Goal: Transaction & Acquisition: Book appointment/travel/reservation

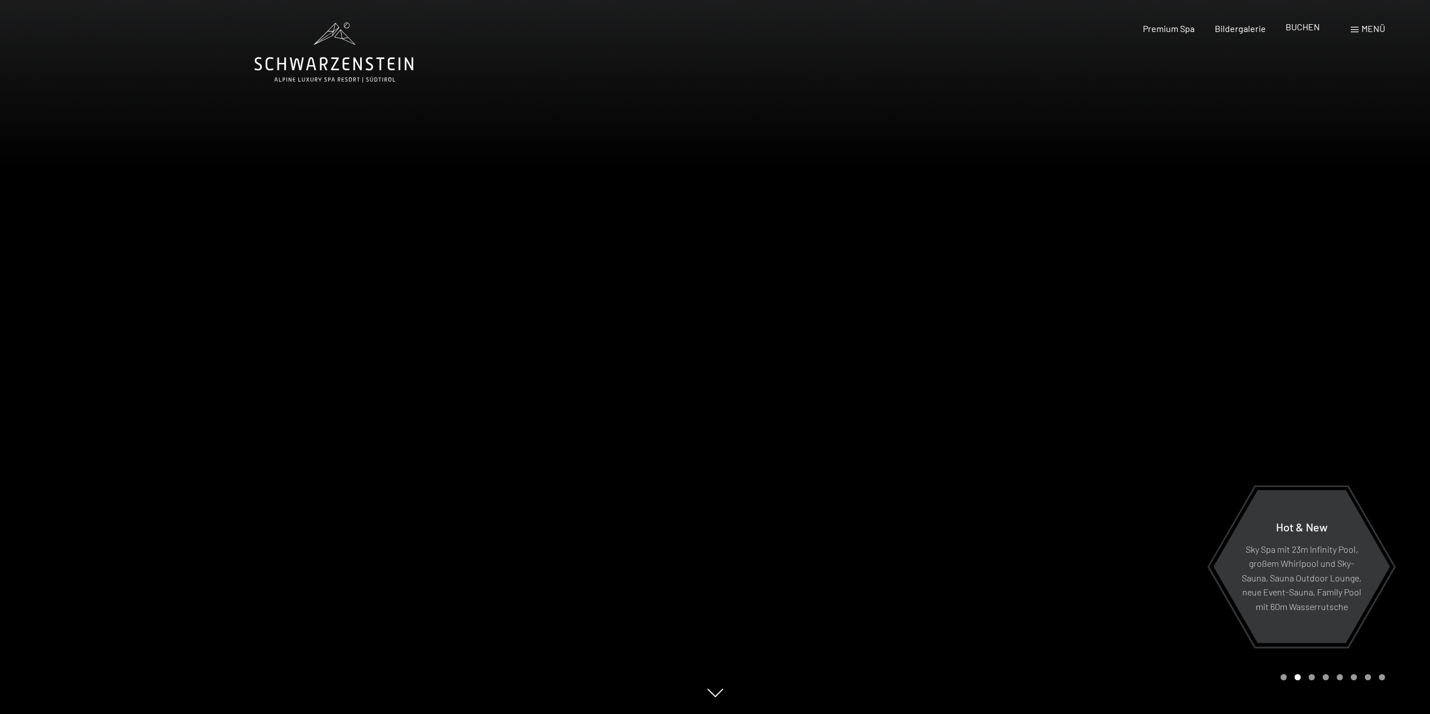
click at [1304, 30] on span "BUCHEN" at bounding box center [1303, 26] width 34 height 11
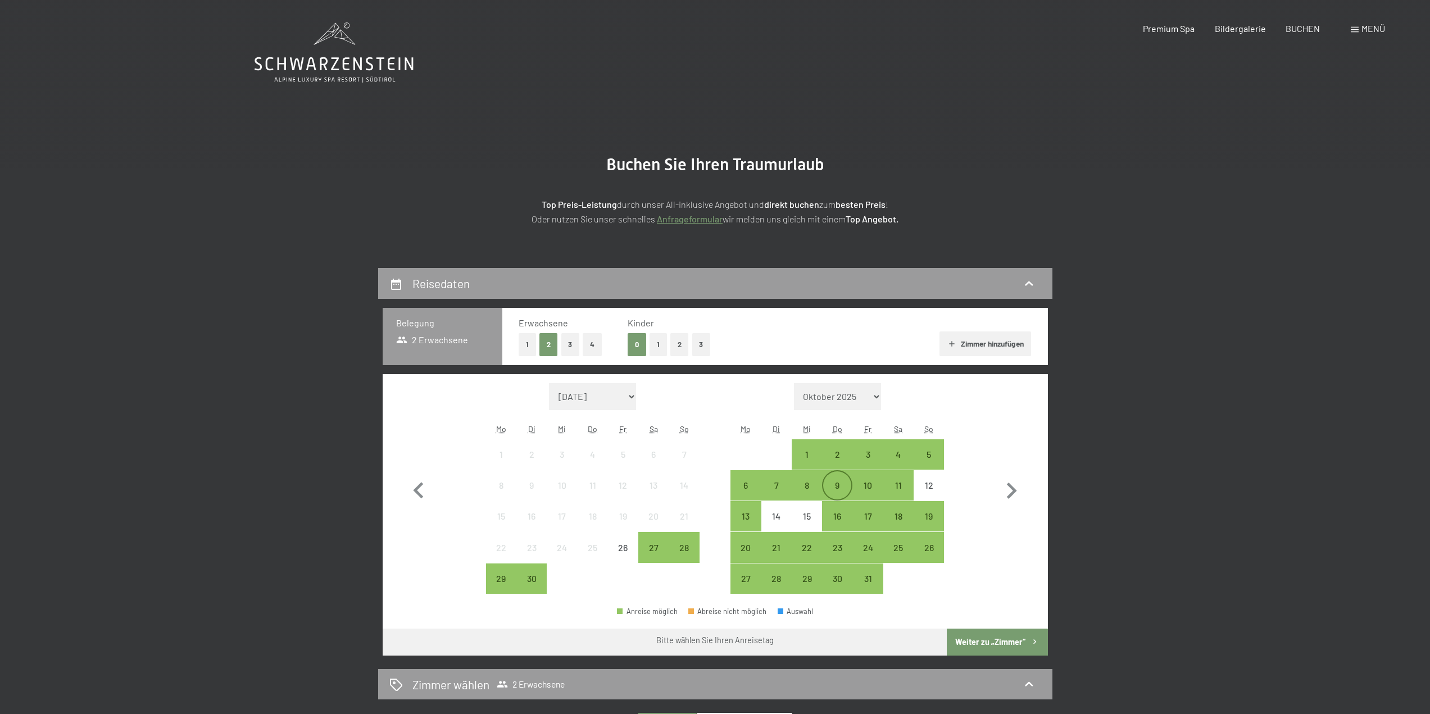
click at [841, 488] on div "9" at bounding box center [837, 495] width 28 height 28
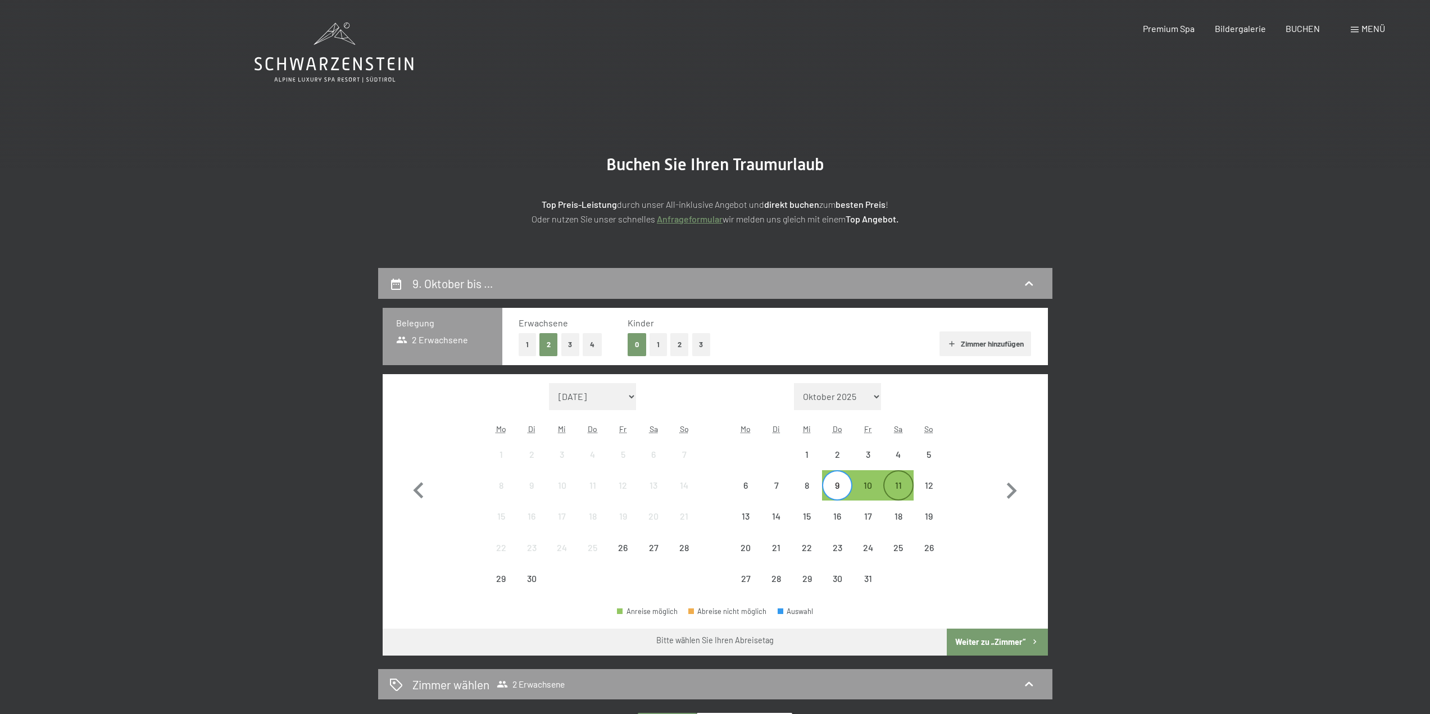
click at [896, 494] on div "11" at bounding box center [899, 495] width 28 height 28
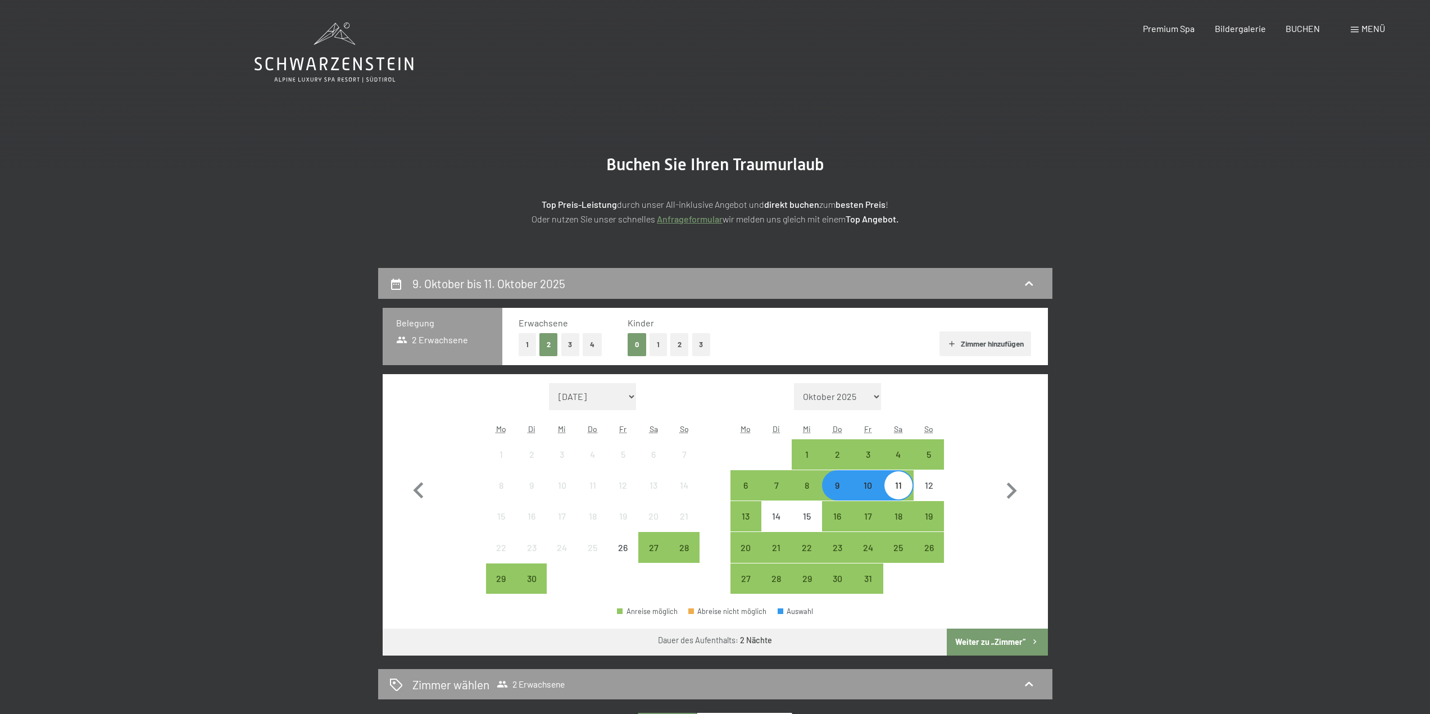
click at [979, 641] on button "Weiter zu „Zimmer“" at bounding box center [997, 642] width 101 height 27
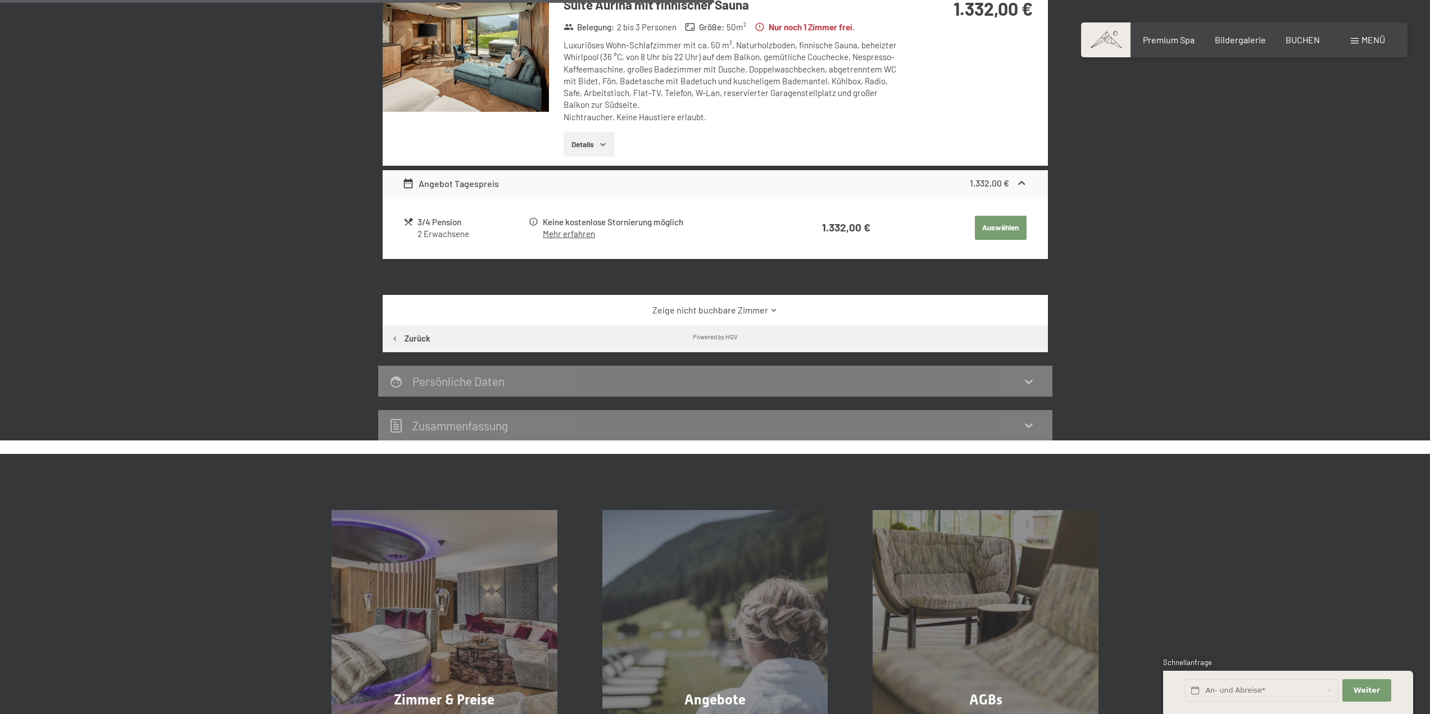
scroll to position [661, 0]
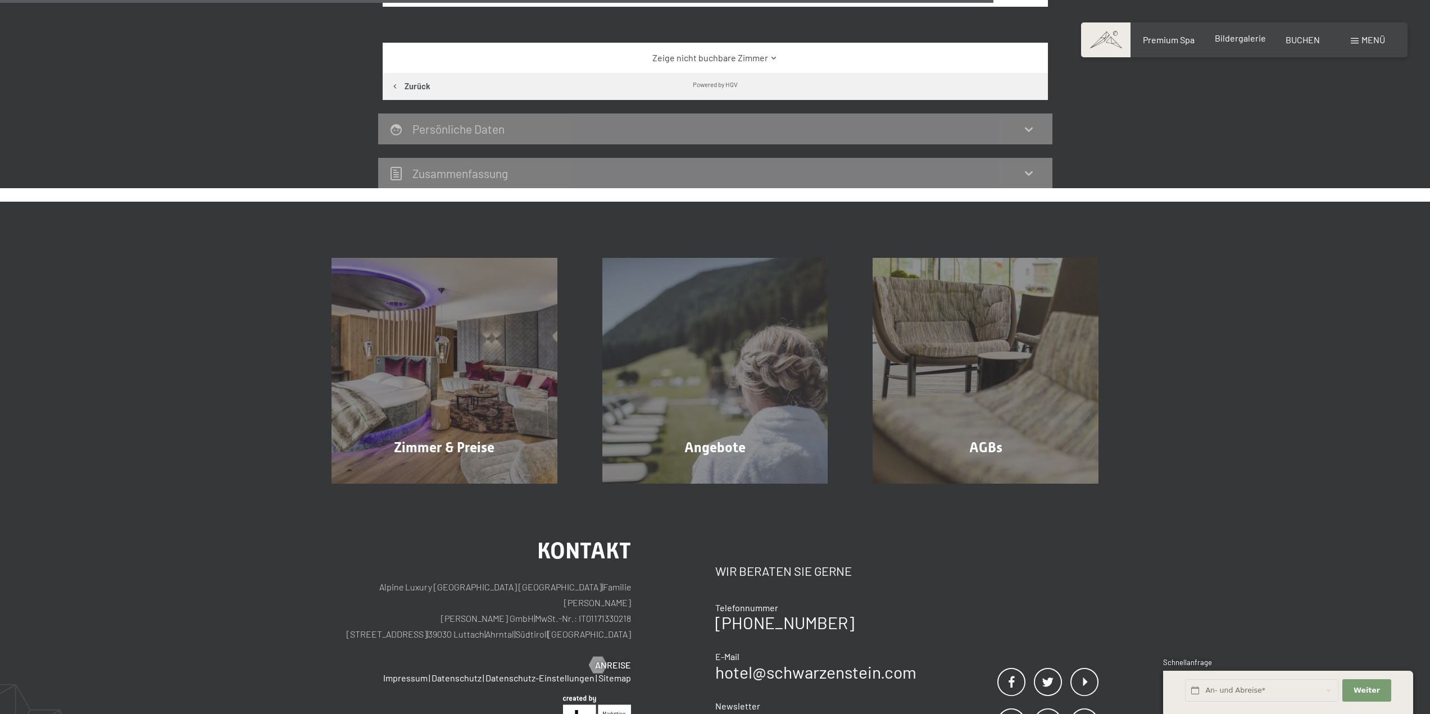
click at [1237, 43] on span "Bildergalerie" at bounding box center [1240, 38] width 51 height 11
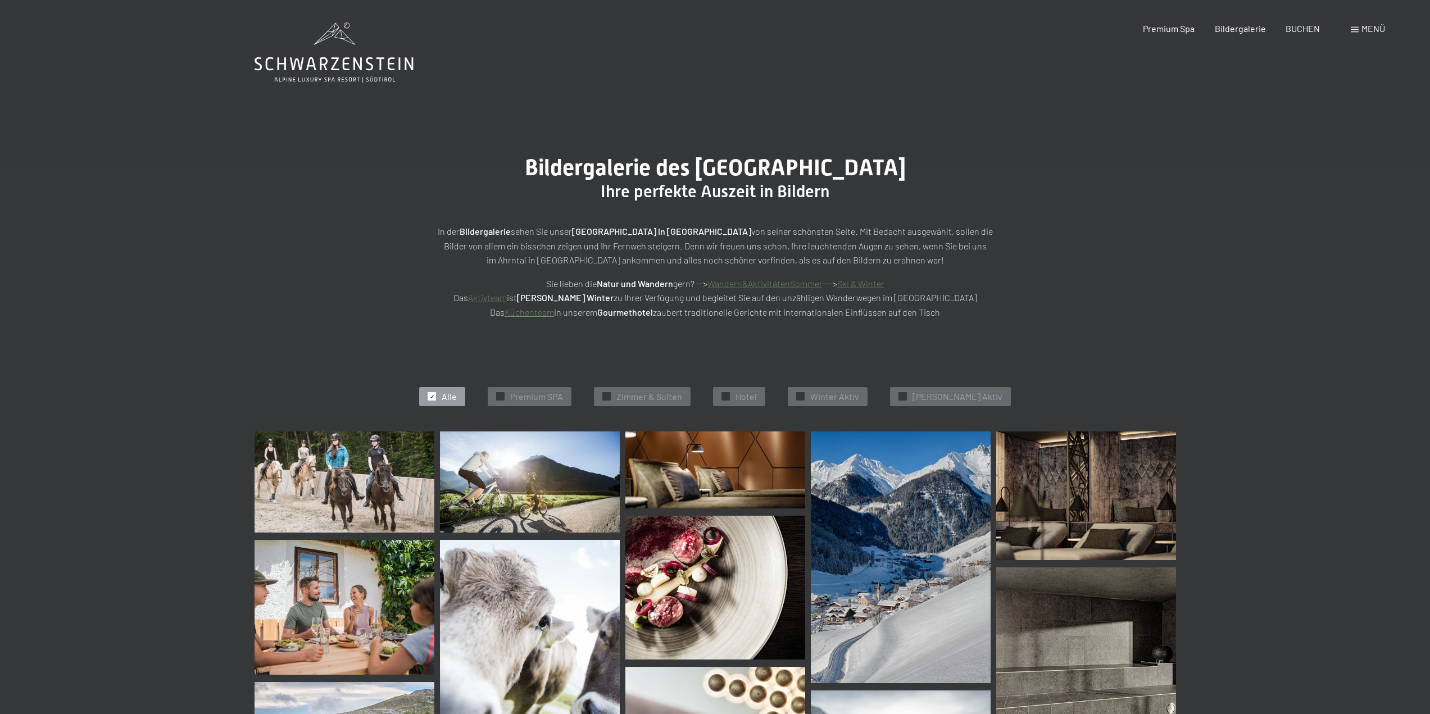
click at [280, 312] on div "Bildergalerie des Hotel Schwarzenstein Luttach Ihre perfekte Auszeit in Bildern…" at bounding box center [715, 237] width 1430 height 250
click at [1230, 29] on span "Bildergalerie" at bounding box center [1240, 26] width 51 height 11
click at [1175, 28] on span "Premium Spa" at bounding box center [1169, 26] width 52 height 11
click at [1312, 25] on span "BUCHEN" at bounding box center [1303, 26] width 34 height 11
click at [1308, 25] on span "BUCHEN" at bounding box center [1303, 26] width 34 height 11
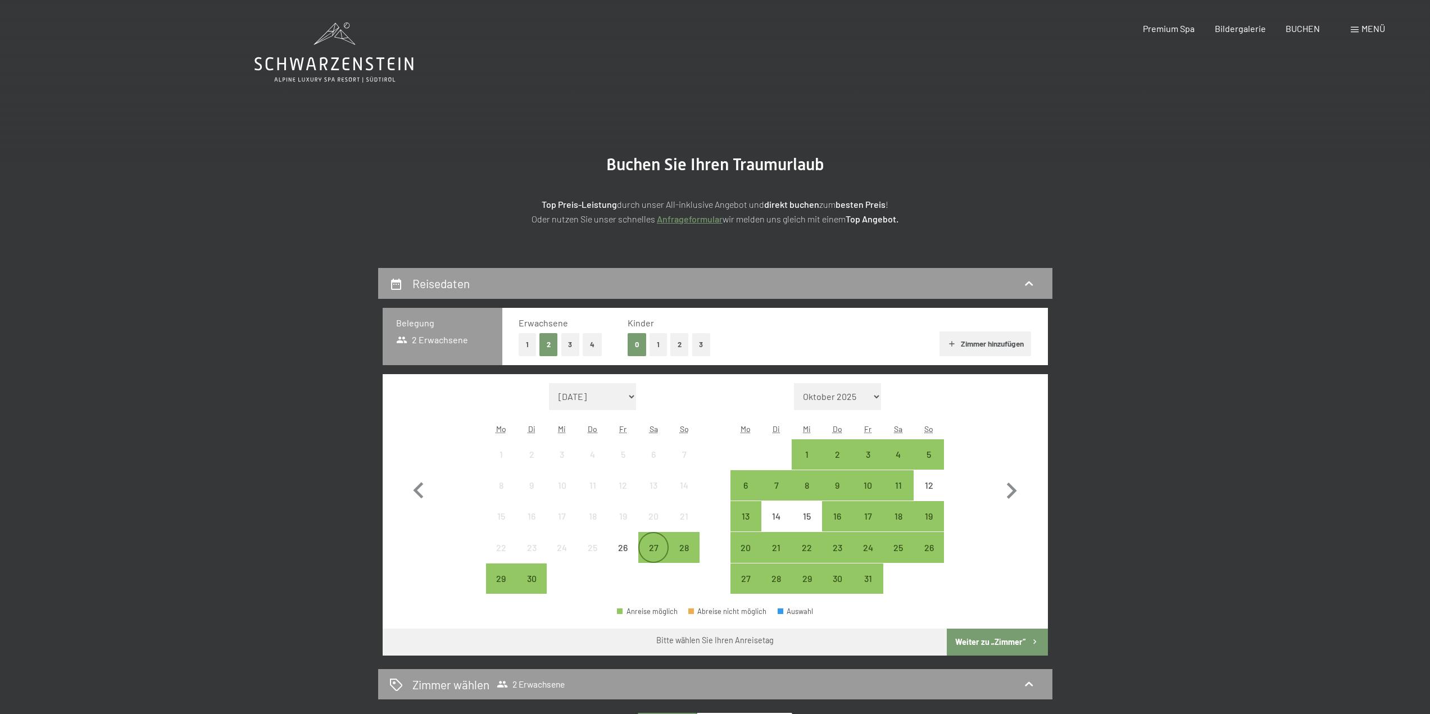
click at [647, 552] on div "27" at bounding box center [654, 557] width 28 height 28
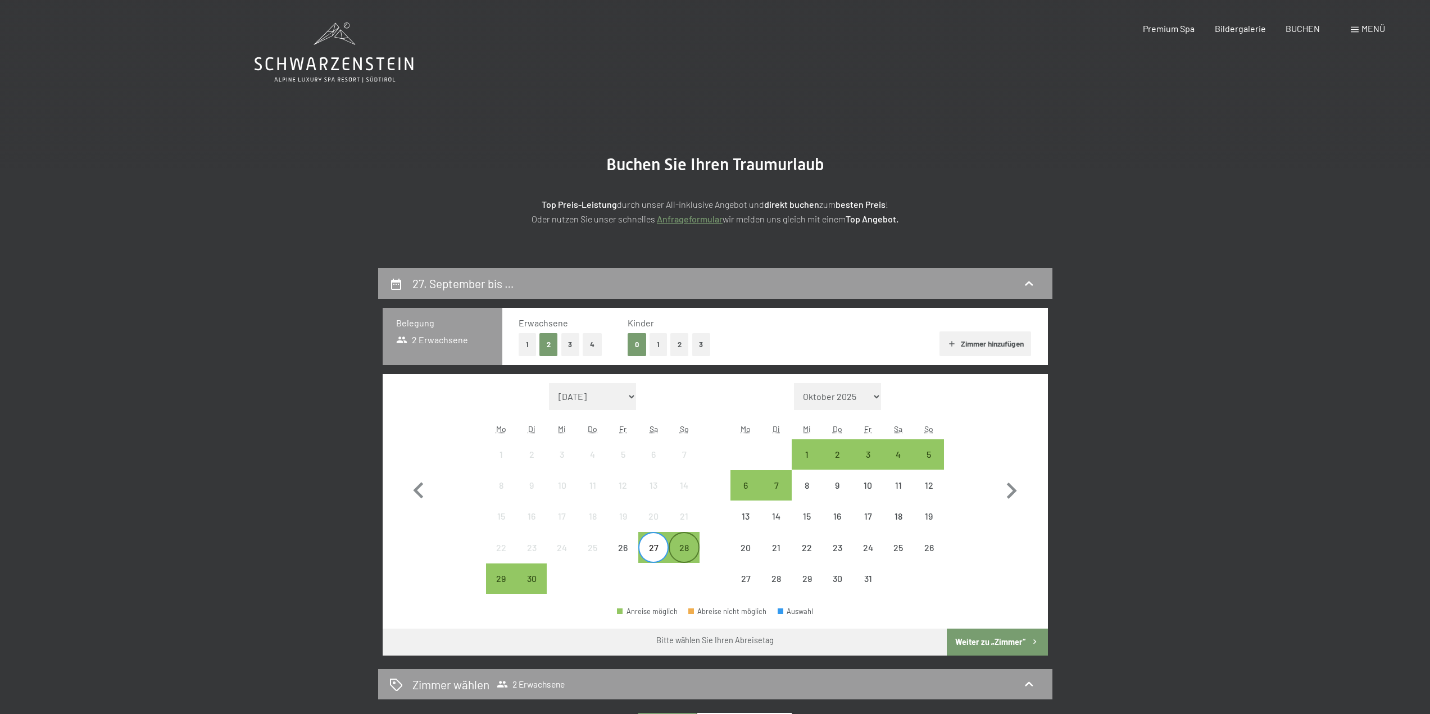
click at [681, 558] on div "28" at bounding box center [684, 557] width 28 height 28
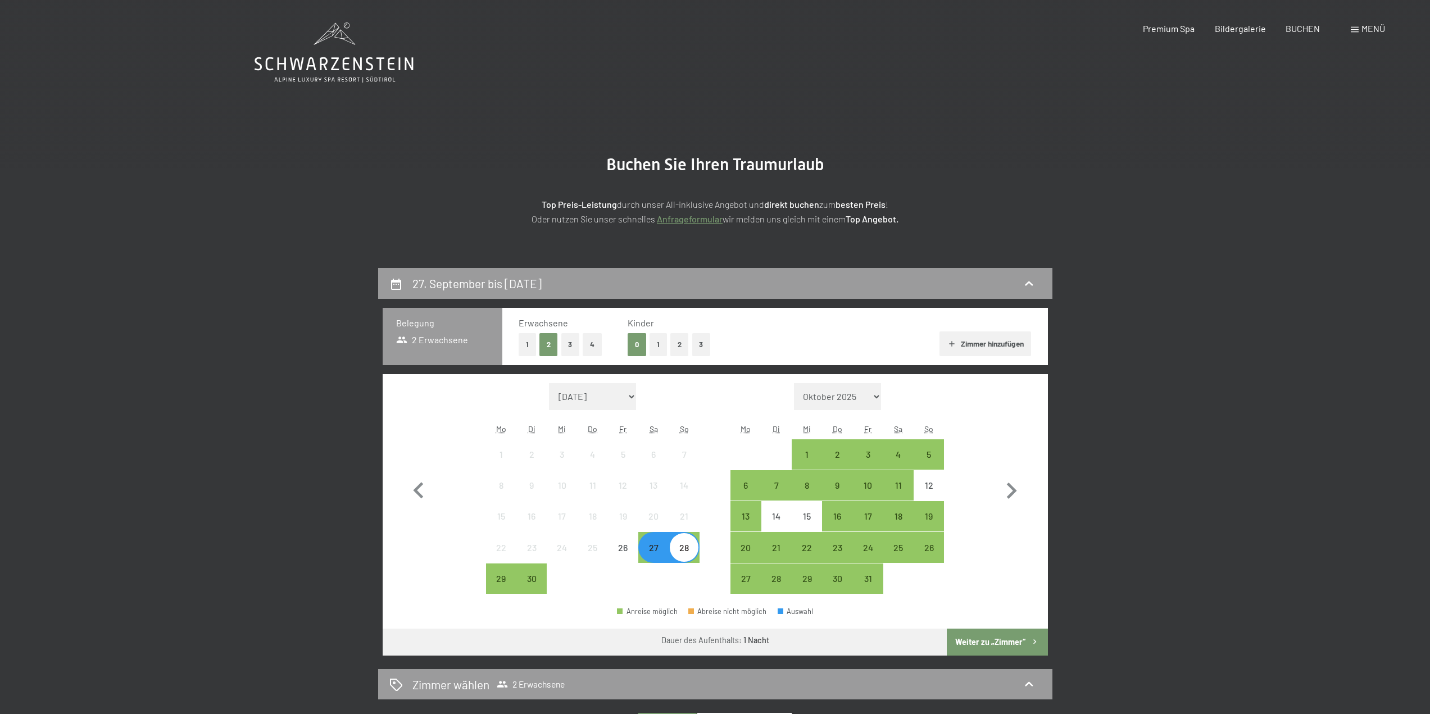
drag, startPoint x: 953, startPoint y: 644, endPoint x: 963, endPoint y: 644, distance: 10.1
click at [954, 644] on button "Weiter zu „Zimmer“" at bounding box center [997, 642] width 101 height 27
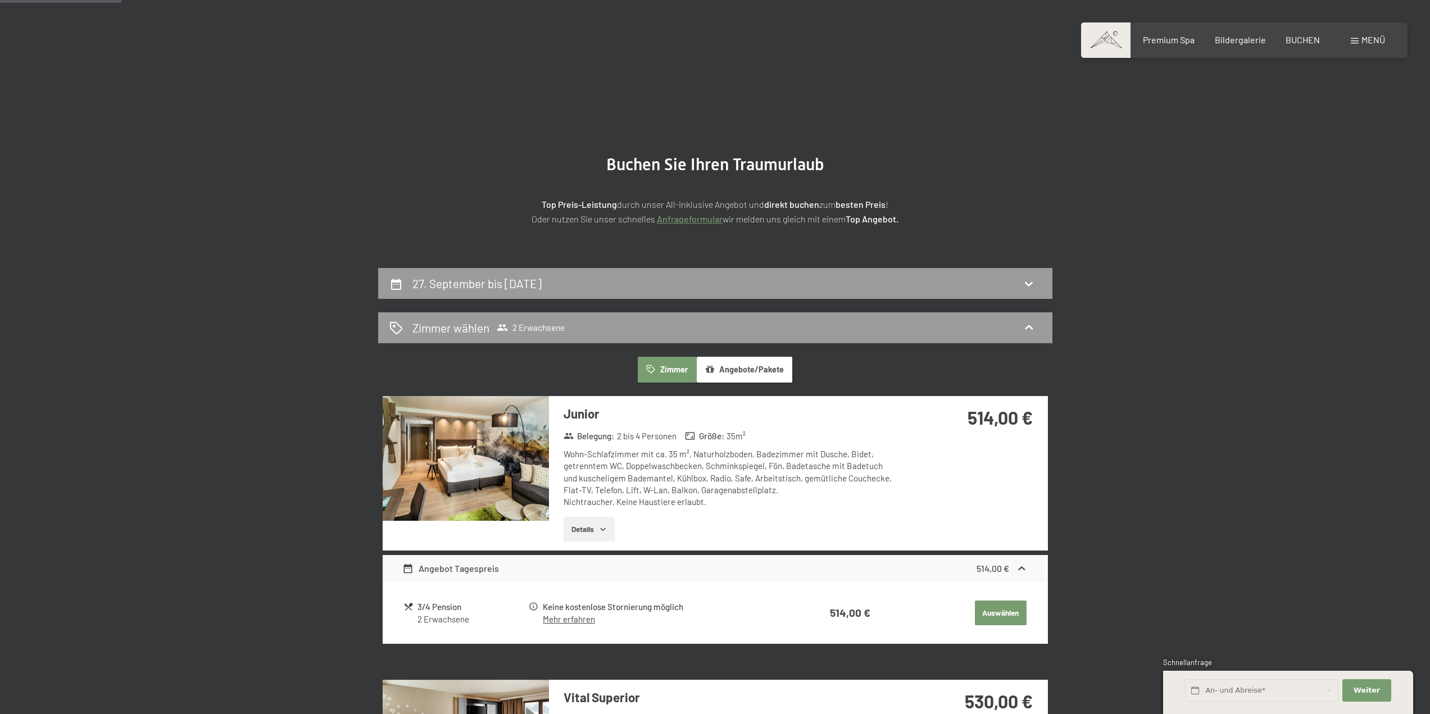
scroll to position [268, 0]
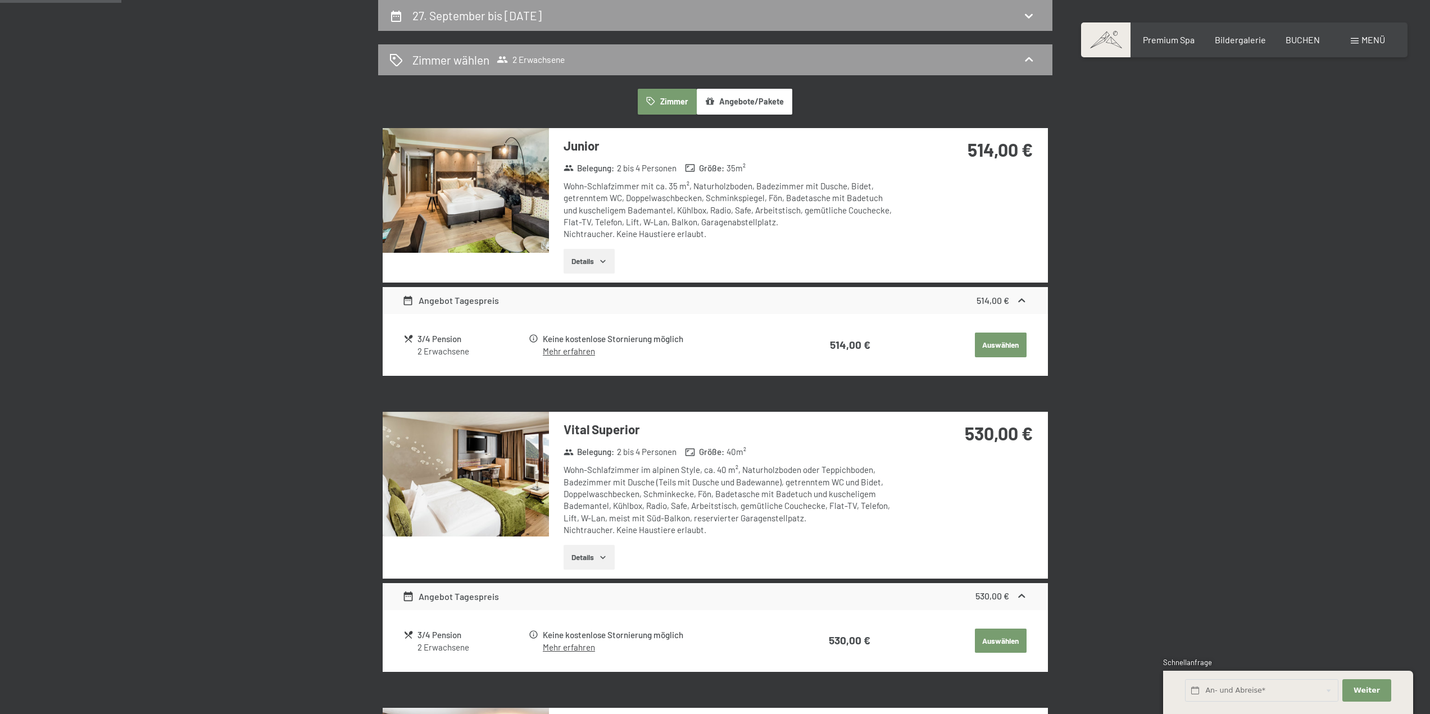
click at [517, 211] on img at bounding box center [466, 190] width 166 height 125
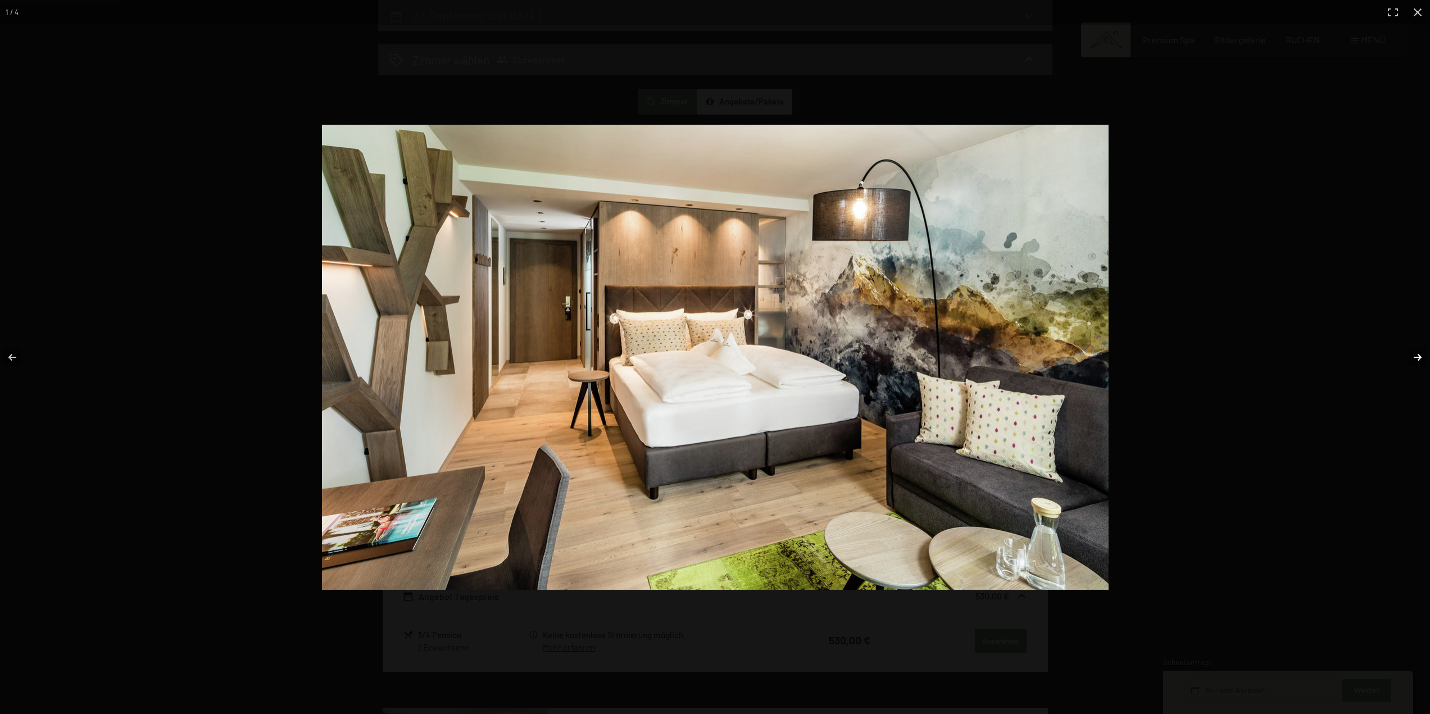
click at [1412, 356] on button "button" at bounding box center [1410, 357] width 39 height 56
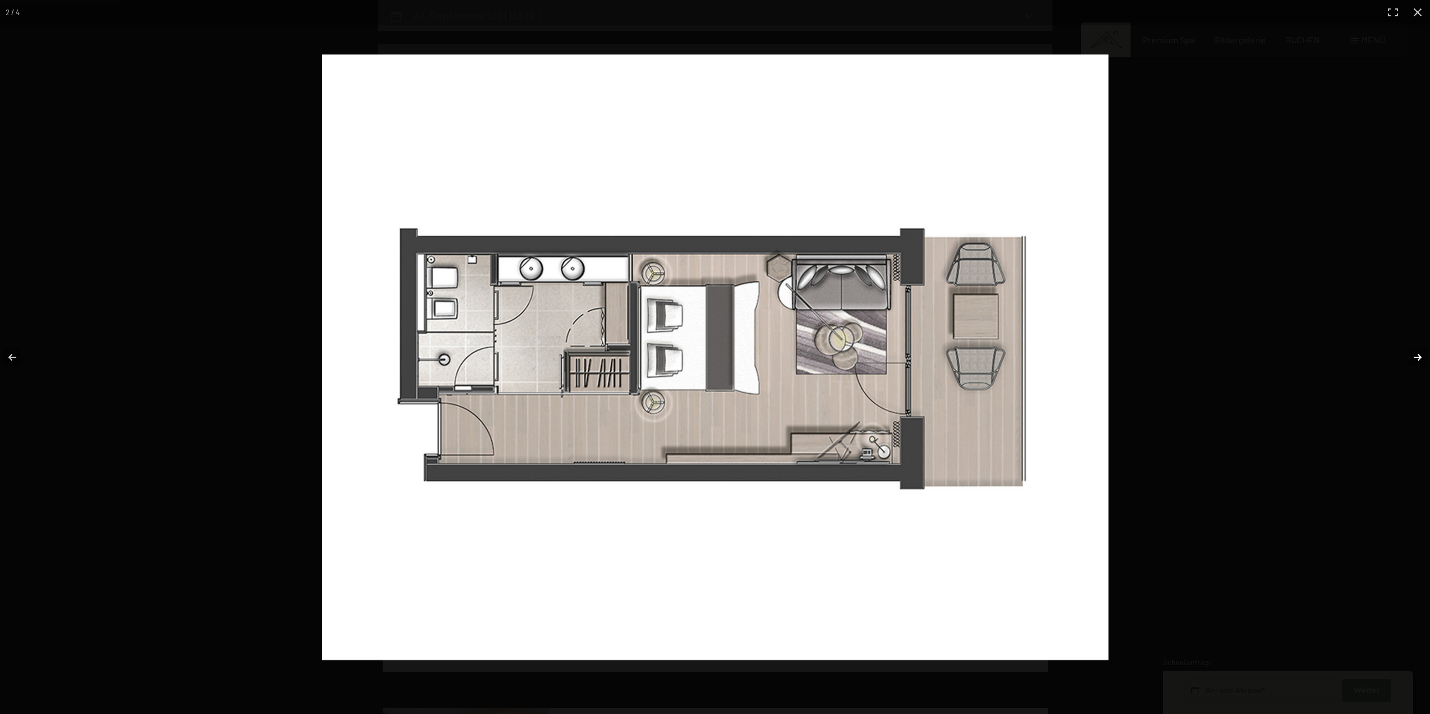
click at [1412, 356] on button "button" at bounding box center [1410, 357] width 39 height 56
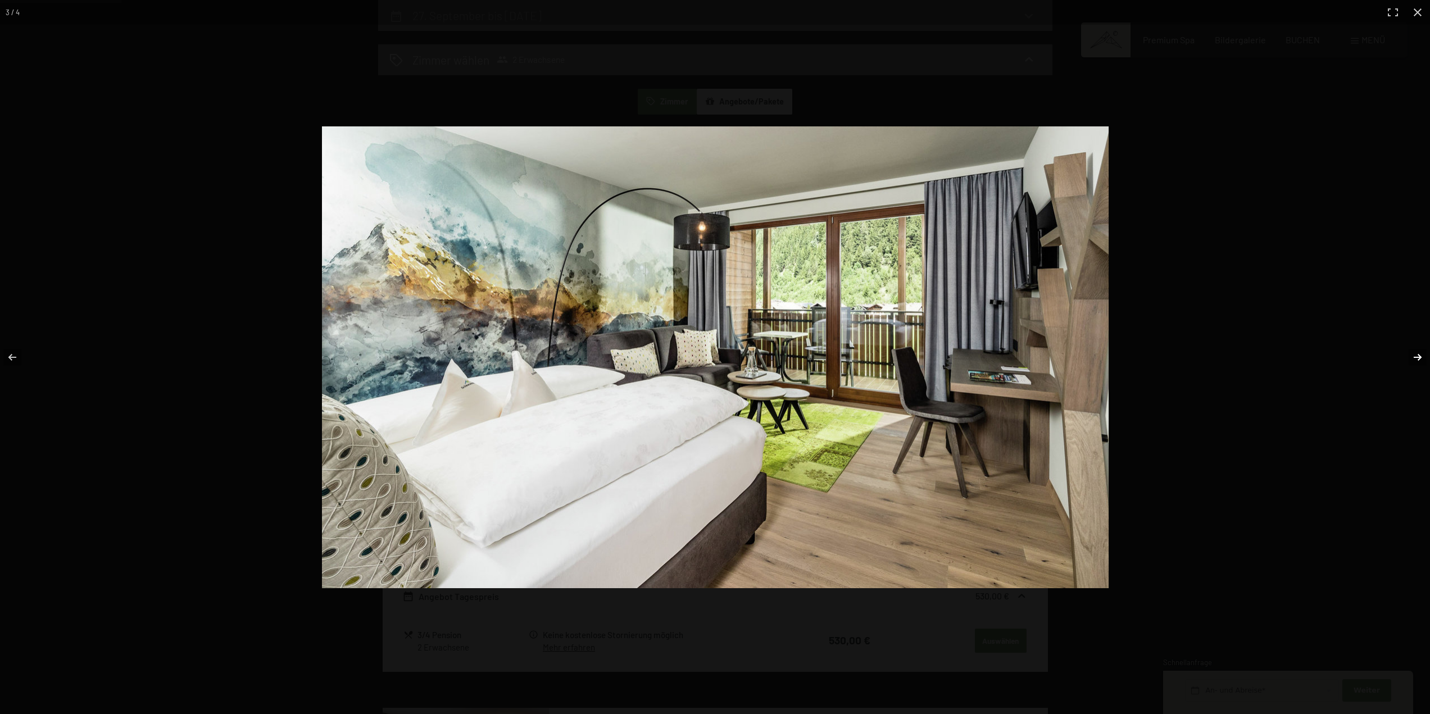
click at [1412, 356] on button "button" at bounding box center [1410, 357] width 39 height 56
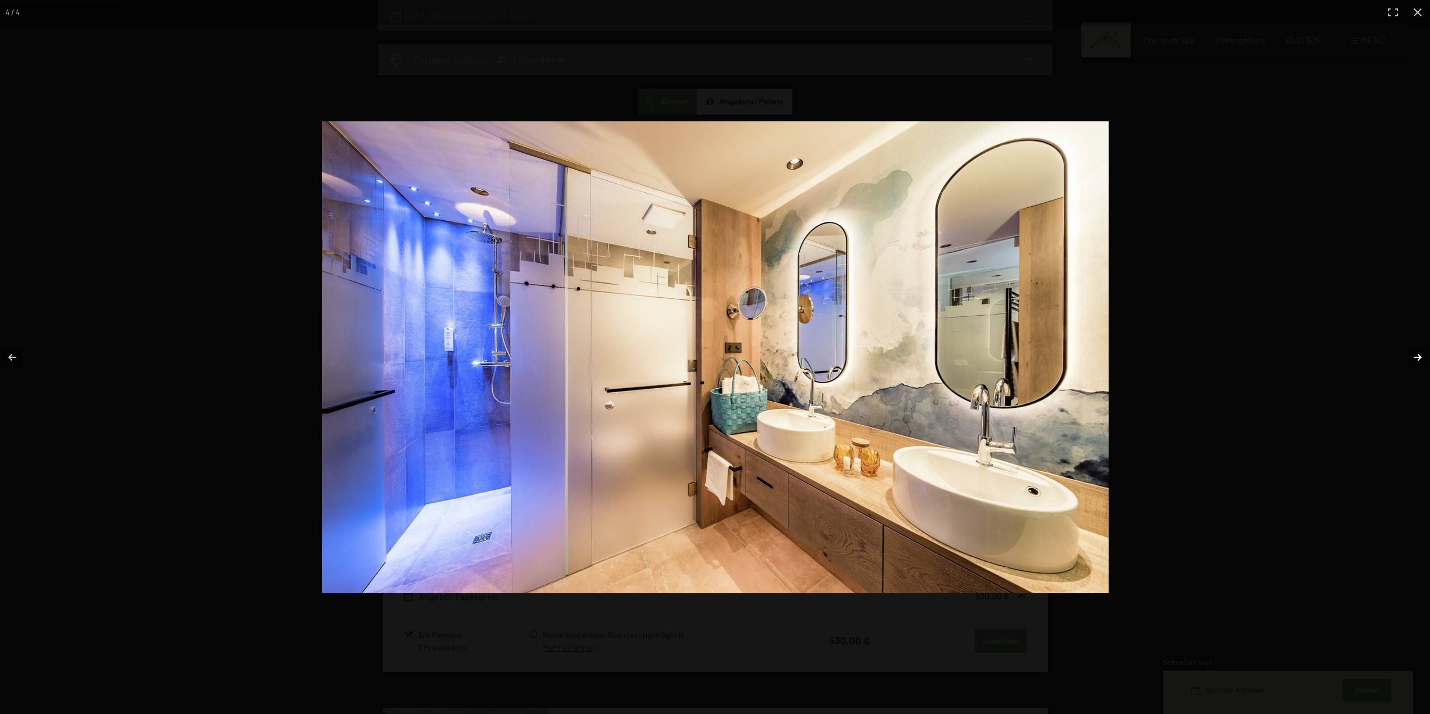
click at [1412, 356] on button "button" at bounding box center [1410, 357] width 39 height 56
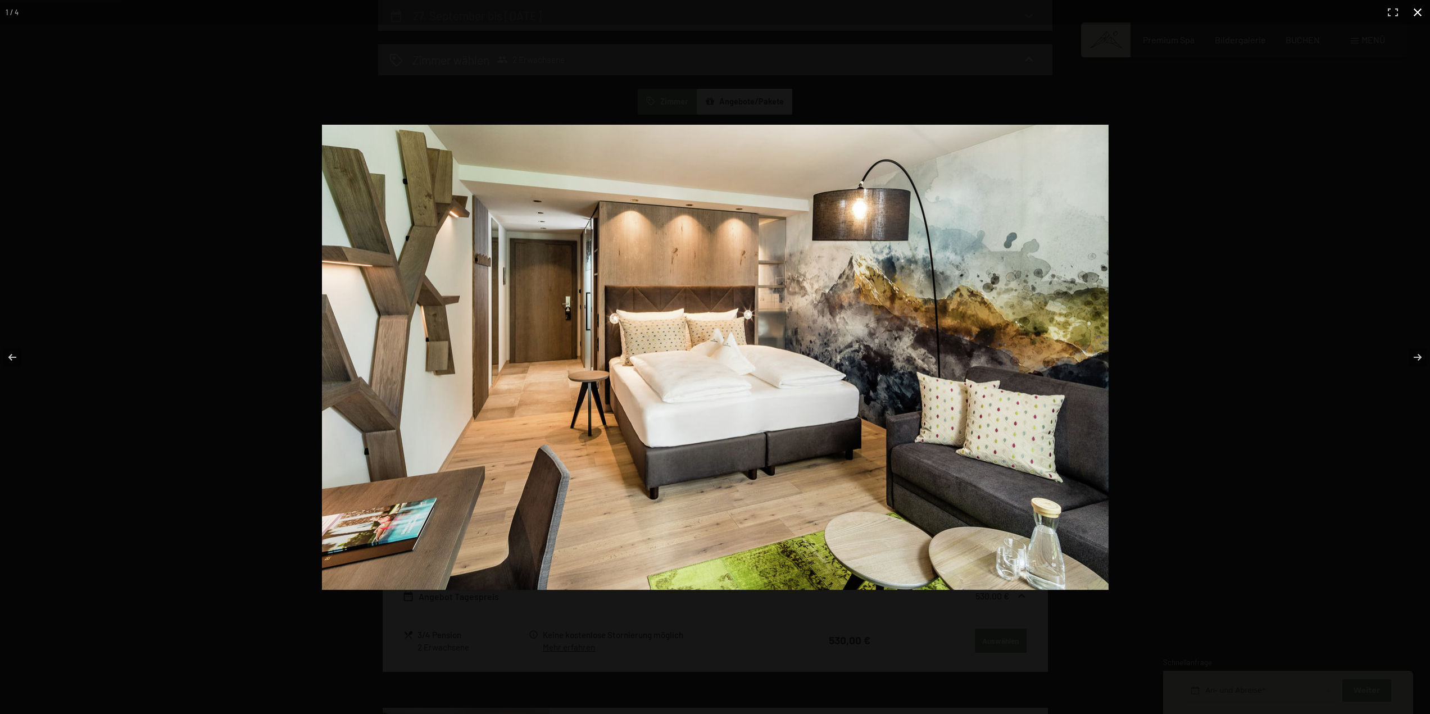
click at [1417, 12] on button "button" at bounding box center [1418, 12] width 25 height 25
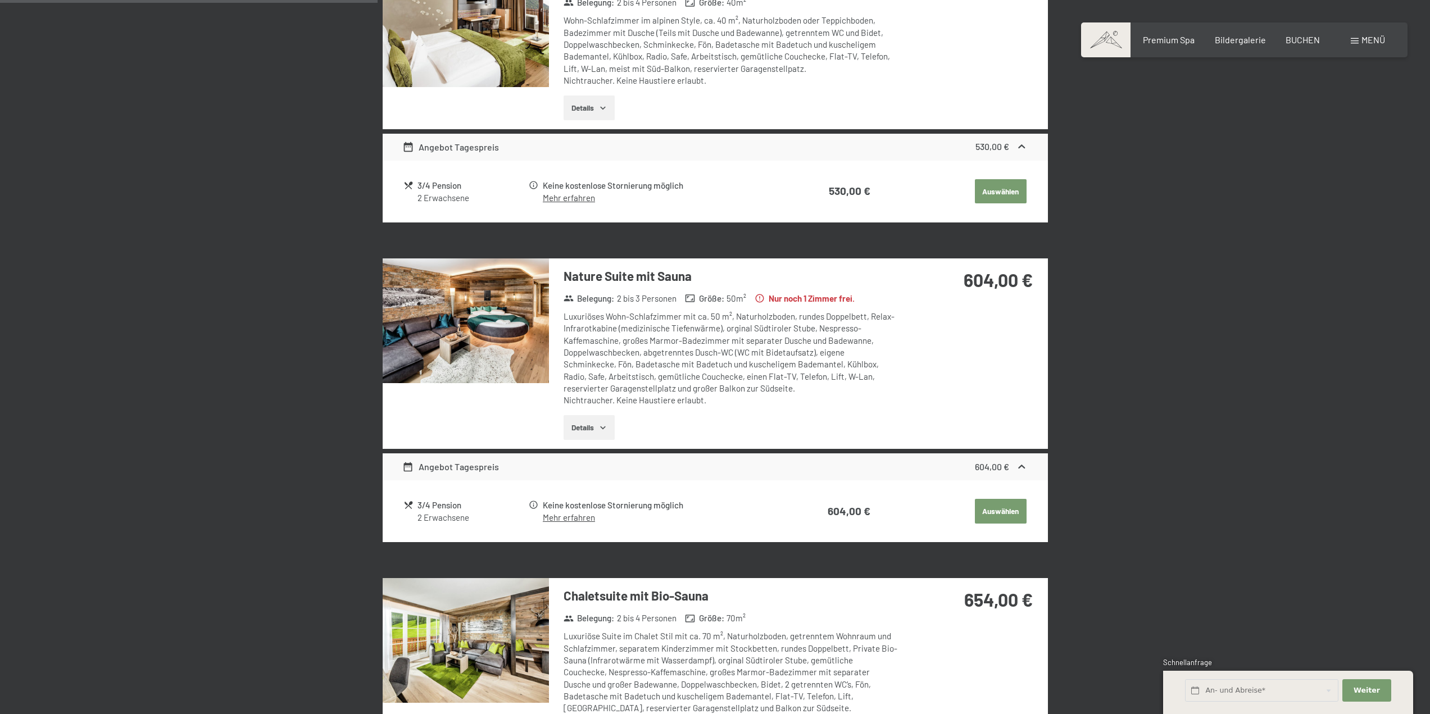
scroll to position [830, 0]
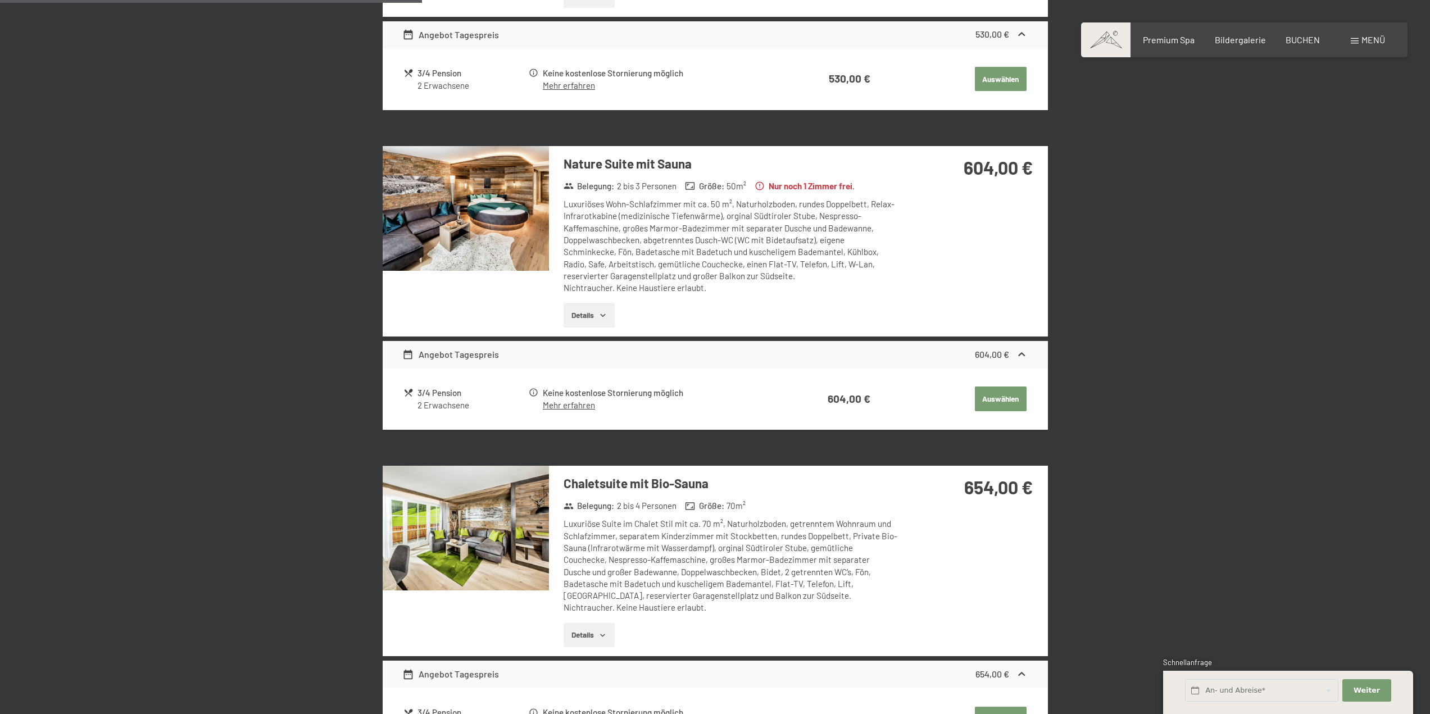
click at [486, 541] on img at bounding box center [466, 528] width 166 height 125
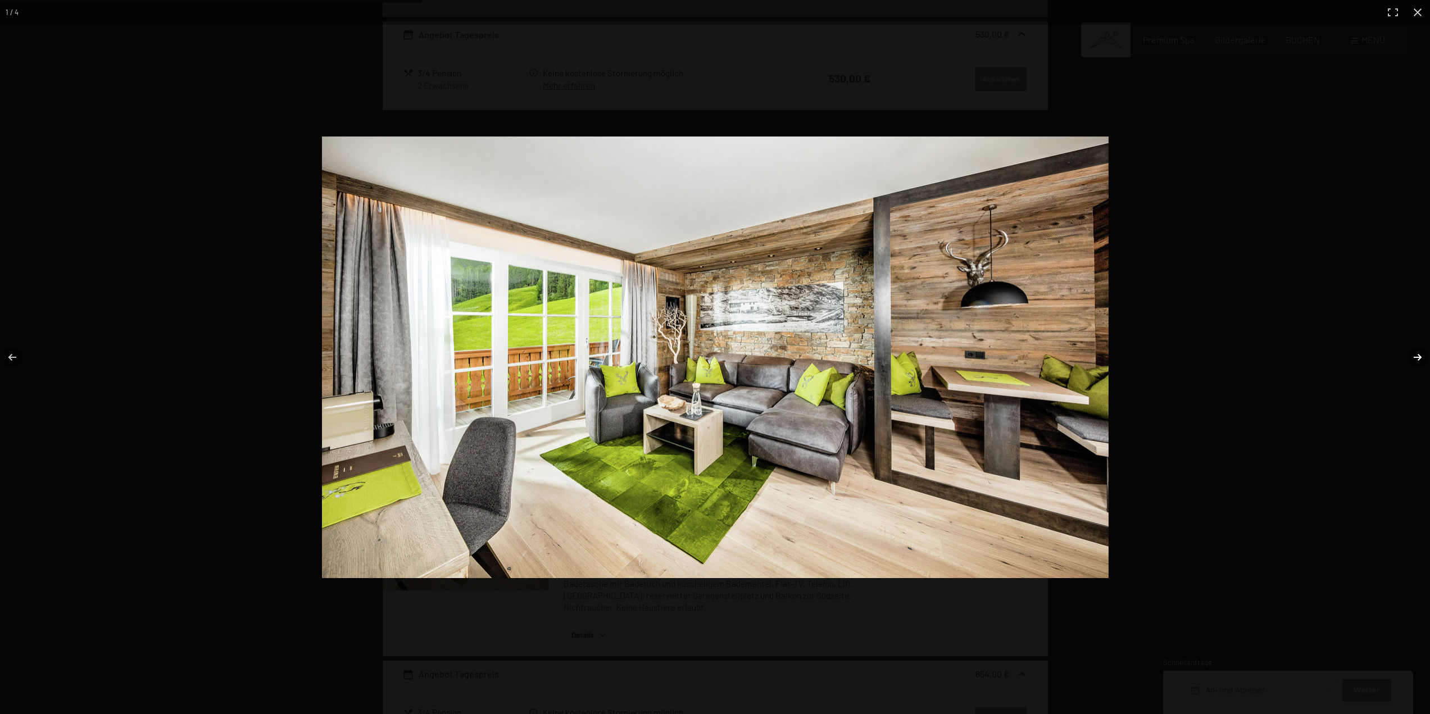
click at [1414, 355] on button "button" at bounding box center [1410, 357] width 39 height 56
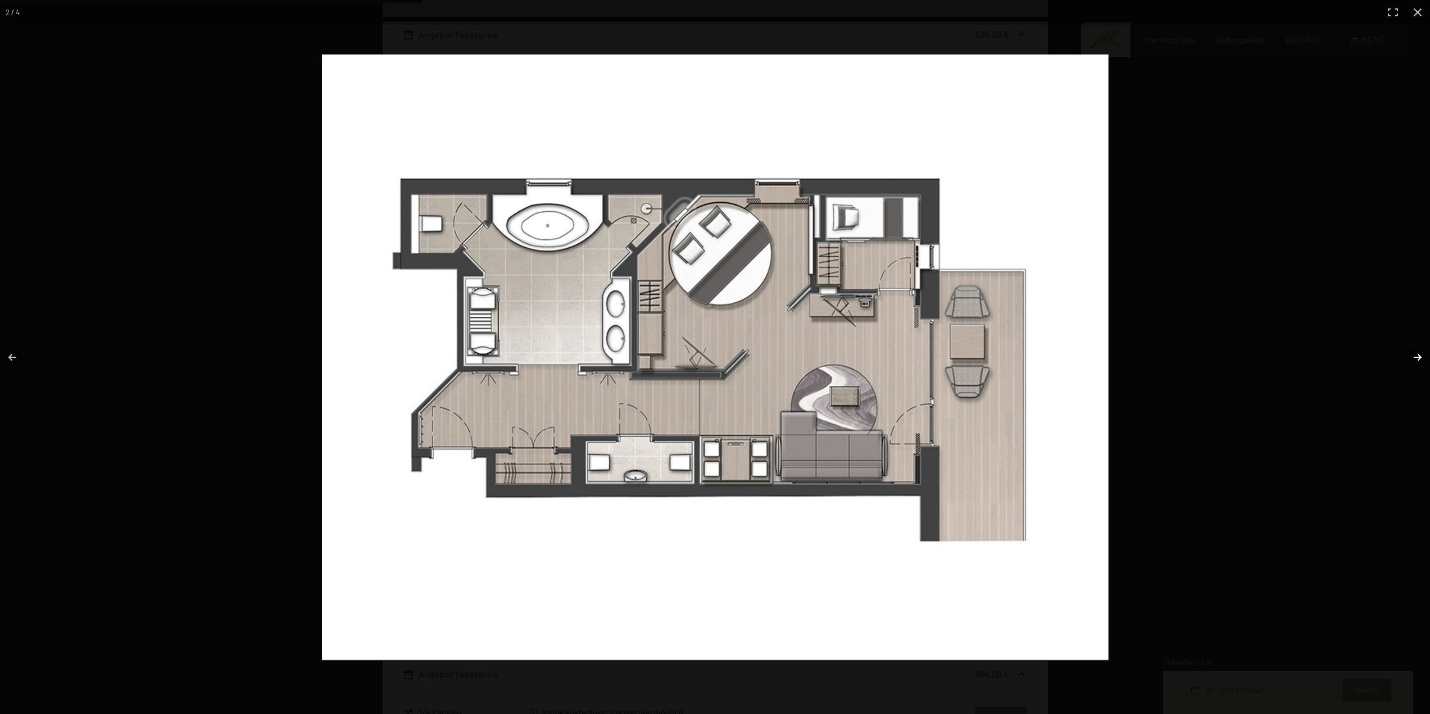
click at [1414, 355] on button "button" at bounding box center [1410, 357] width 39 height 56
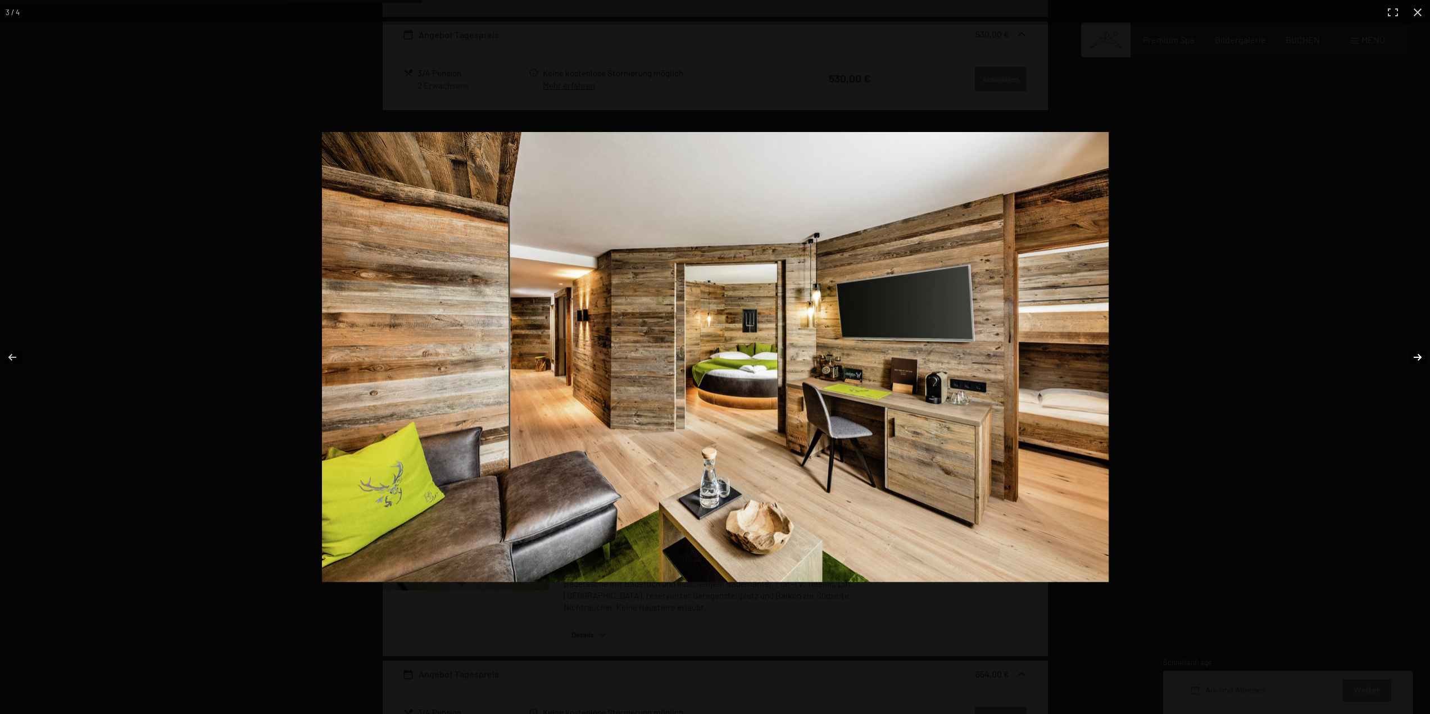
click at [1410, 356] on button "button" at bounding box center [1410, 357] width 39 height 56
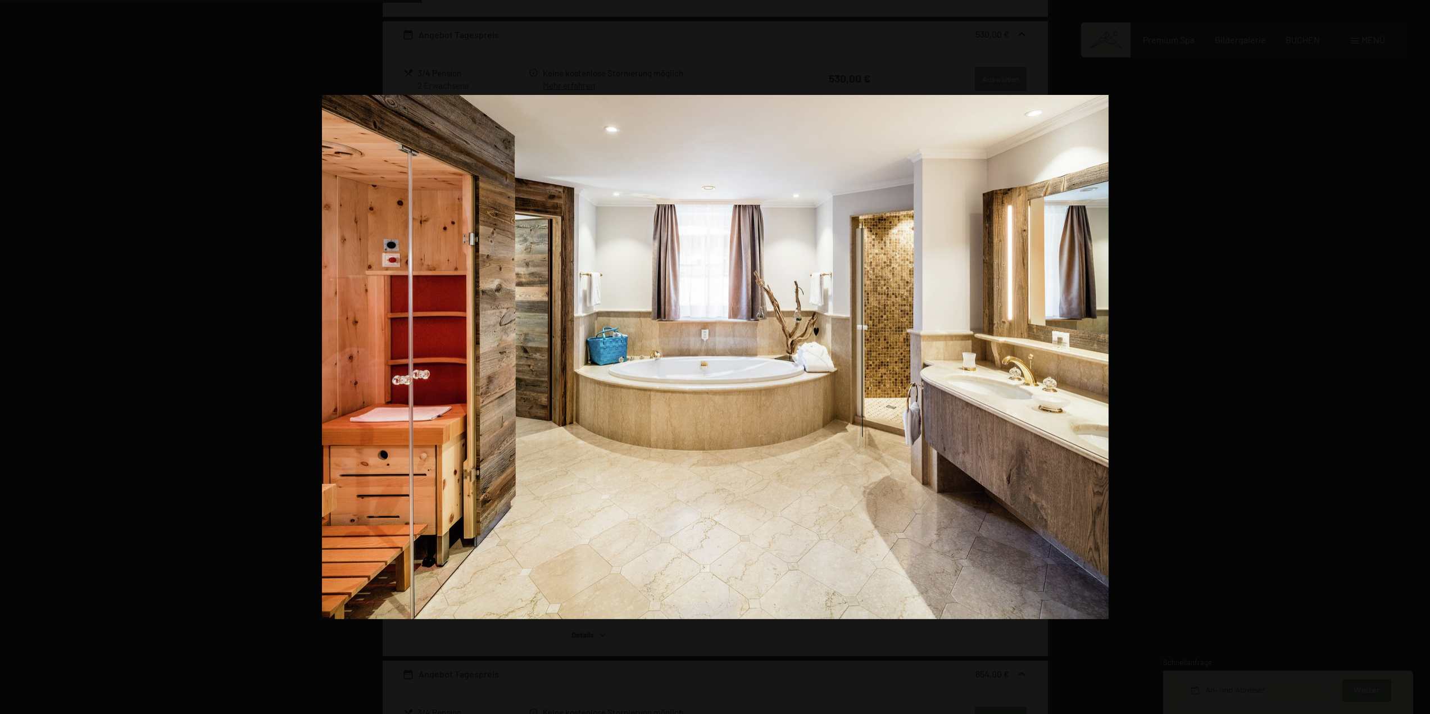
click at [1410, 356] on button "button" at bounding box center [1410, 357] width 39 height 56
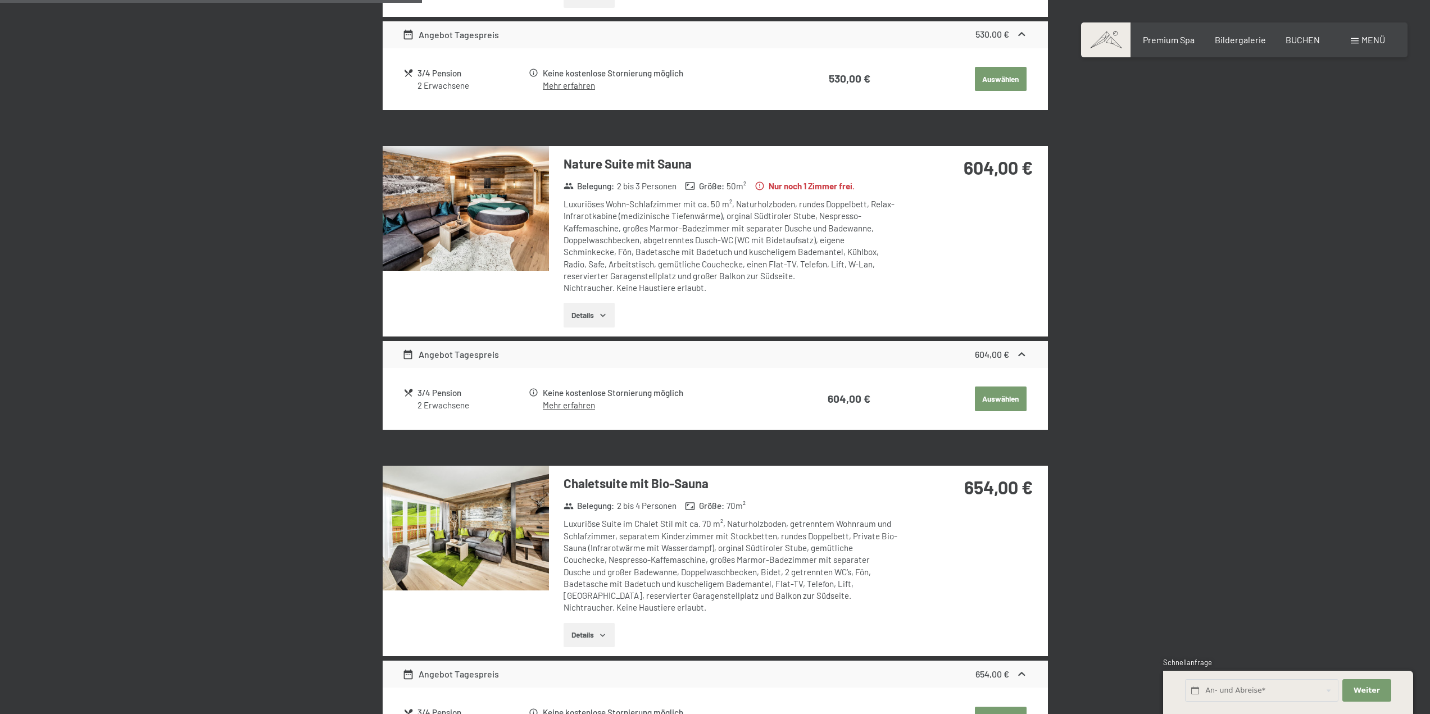
click at [0, 0] on button "button" at bounding box center [0, 0] width 0 height 0
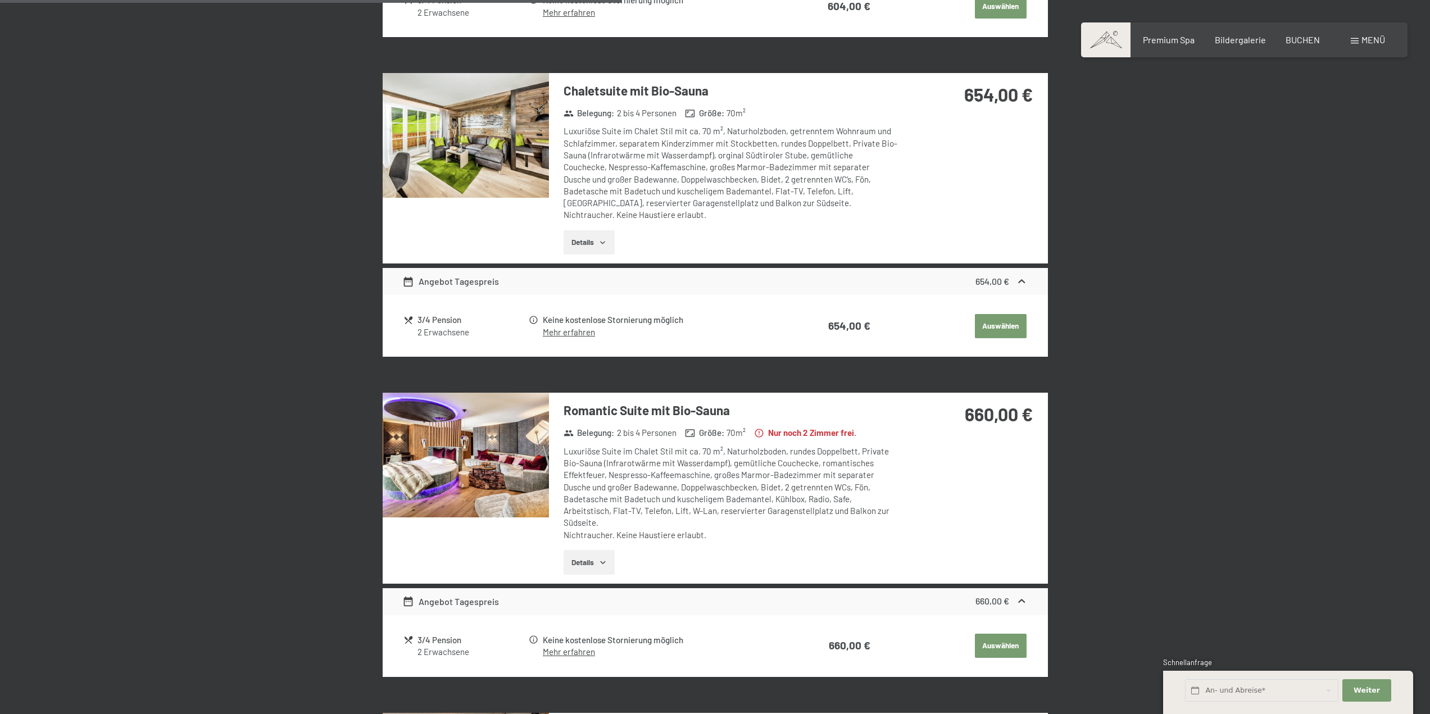
scroll to position [1223, 0]
click at [404, 463] on img at bounding box center [466, 454] width 166 height 125
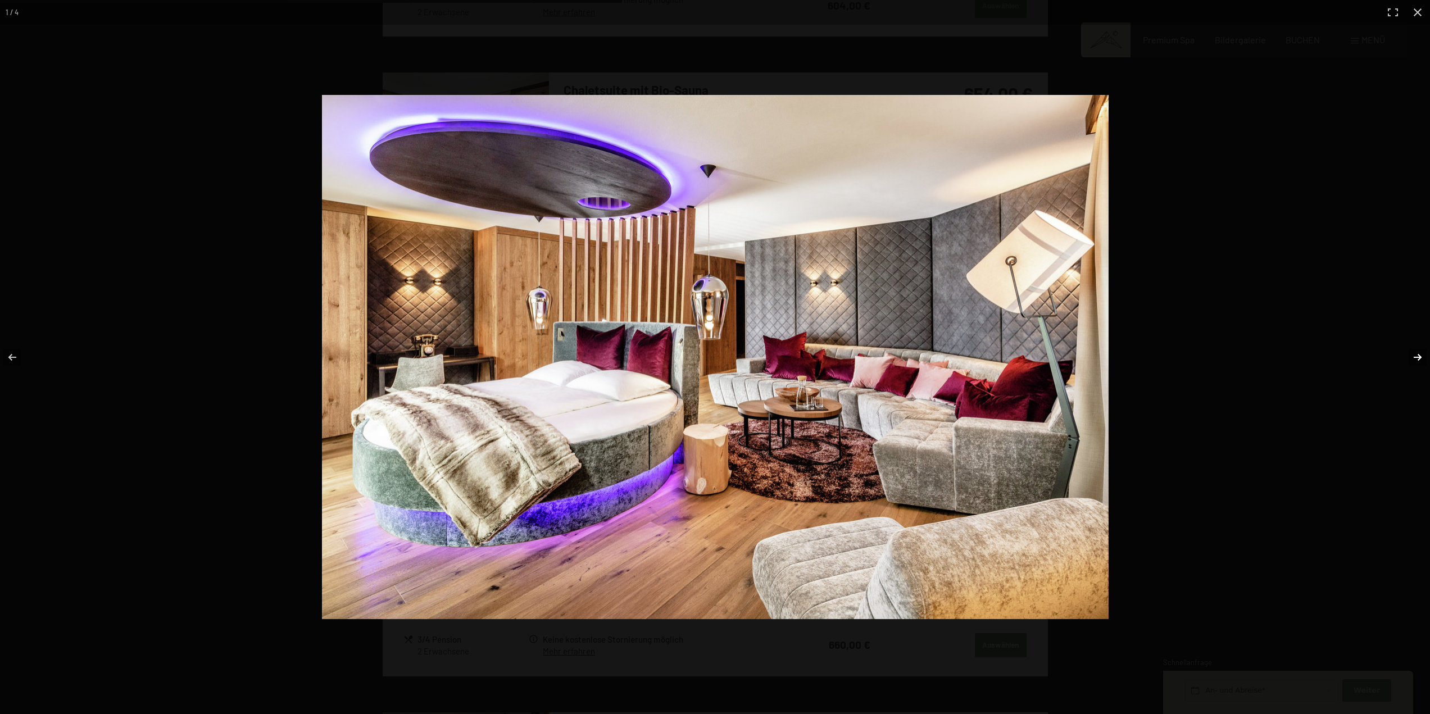
click at [1422, 359] on button "button" at bounding box center [1410, 357] width 39 height 56
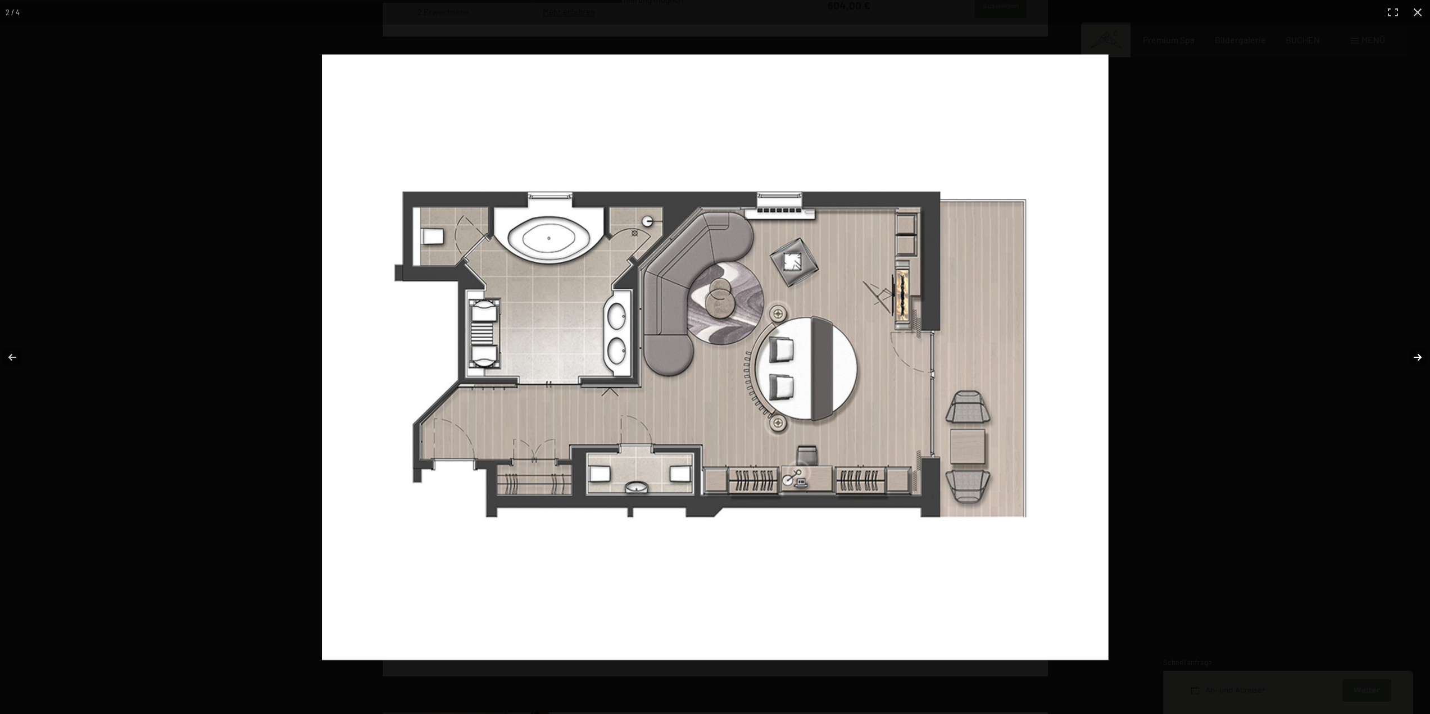
click at [1422, 359] on button "button" at bounding box center [1410, 357] width 39 height 56
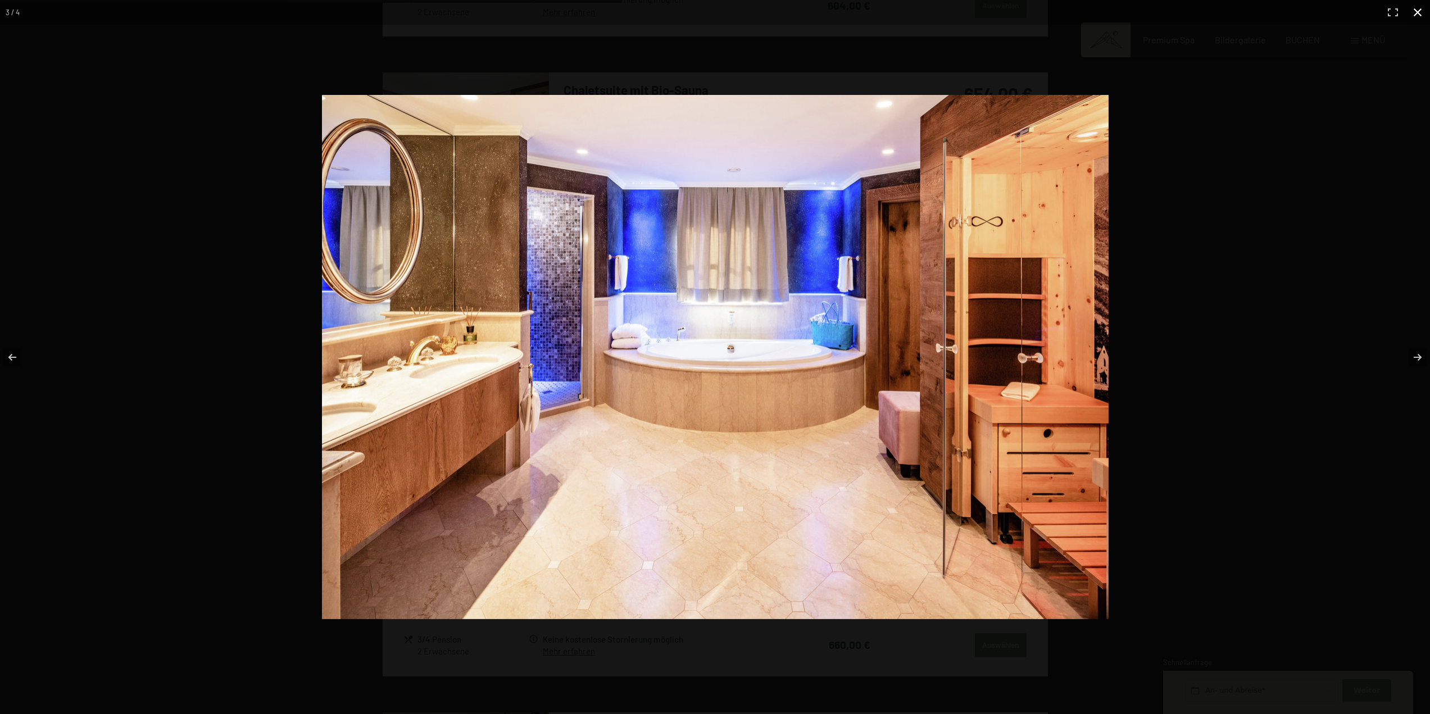
click at [1419, 20] on button "button" at bounding box center [1418, 12] width 25 height 25
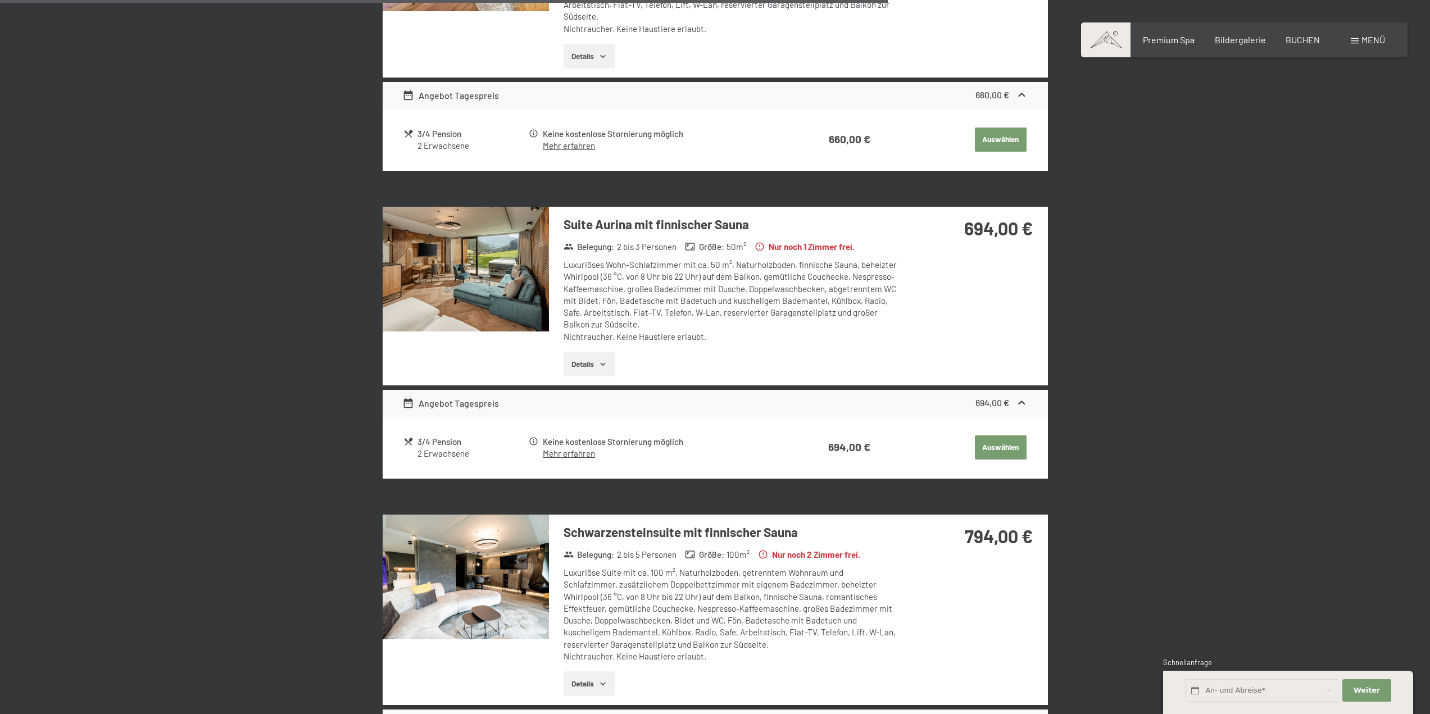
scroll to position [1898, 0]
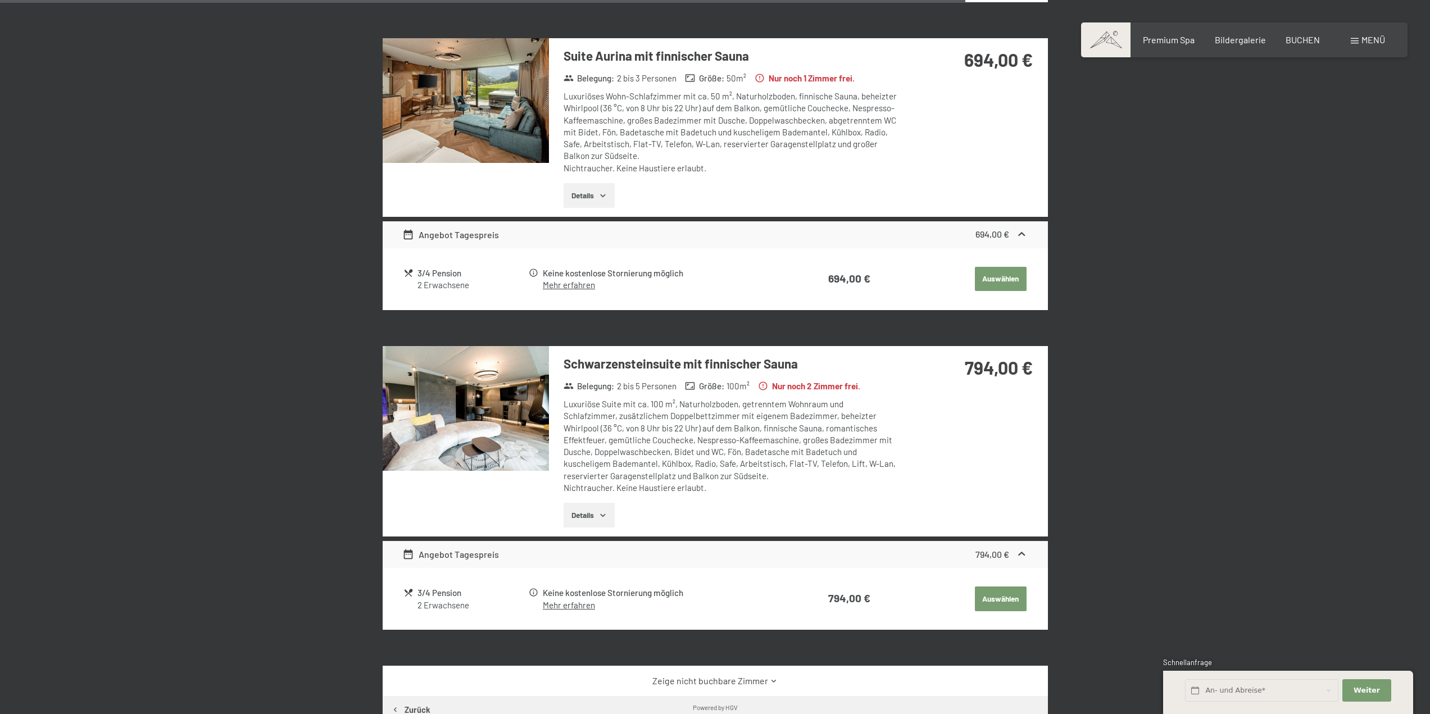
click at [530, 405] on img at bounding box center [466, 408] width 166 height 125
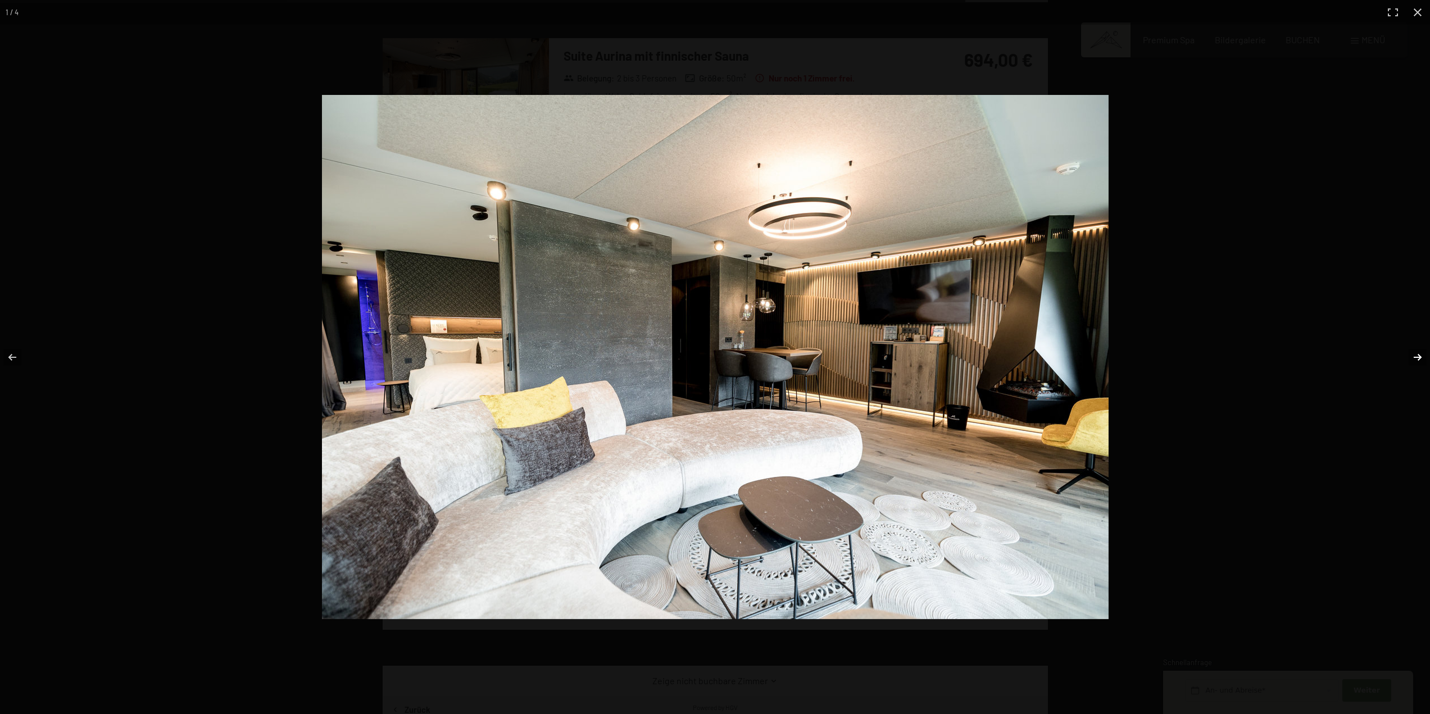
click at [1422, 359] on button "button" at bounding box center [1410, 357] width 39 height 56
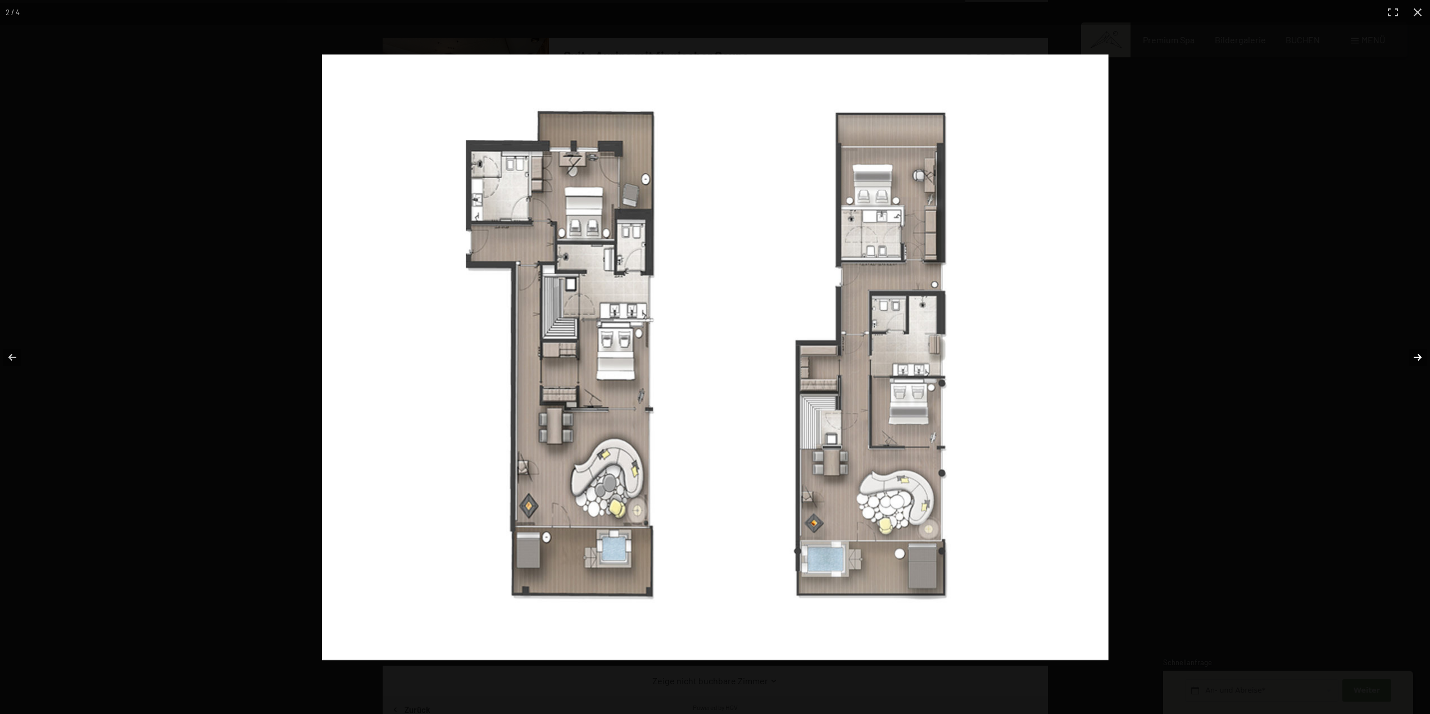
click at [1422, 359] on button "button" at bounding box center [1410, 357] width 39 height 56
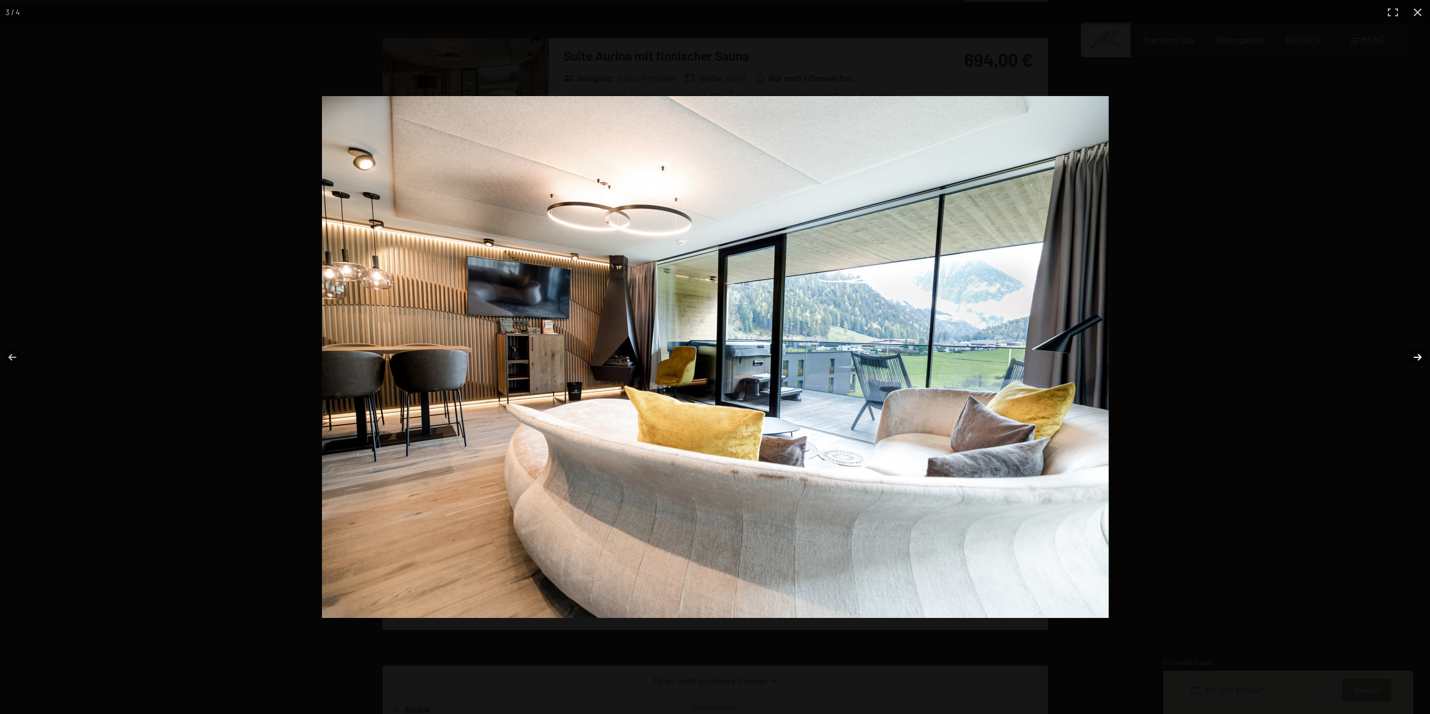
click at [1420, 358] on button "button" at bounding box center [1410, 357] width 39 height 56
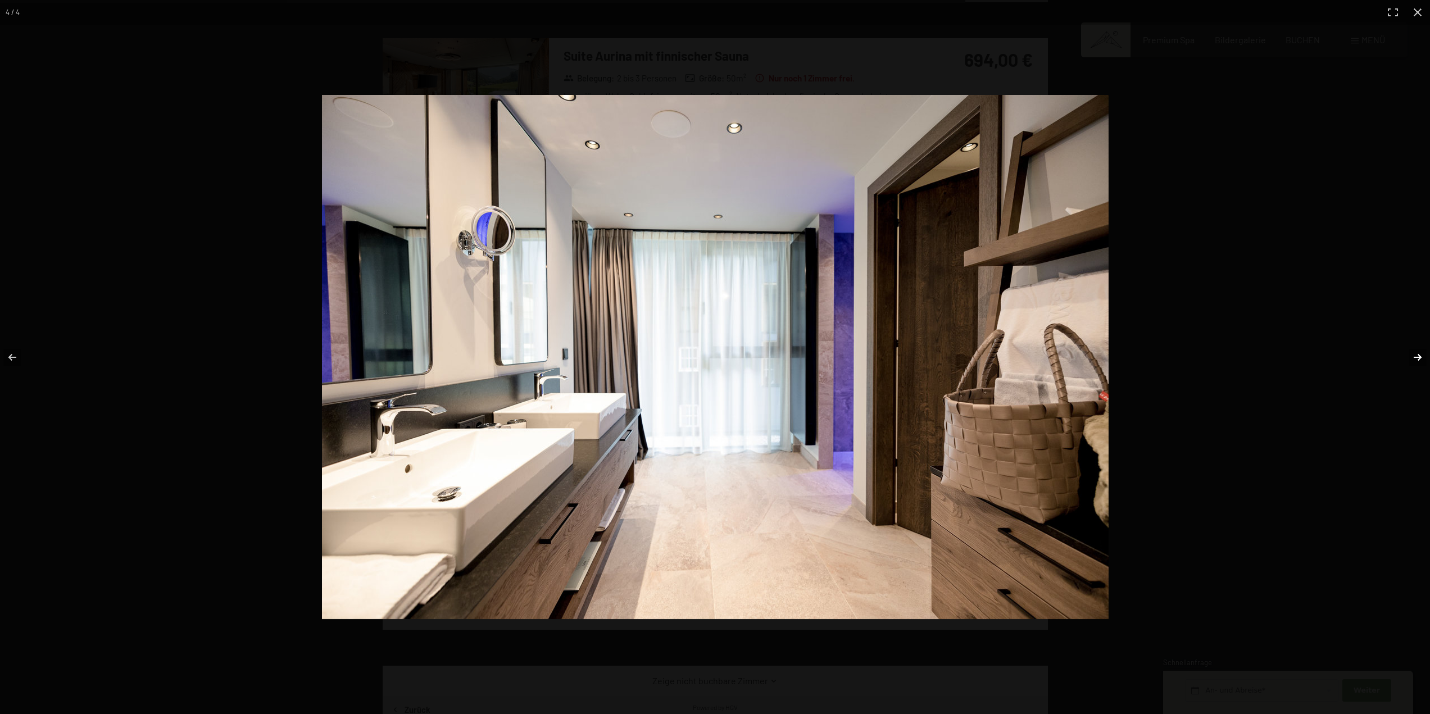
click at [1420, 358] on button "button" at bounding box center [1410, 357] width 39 height 56
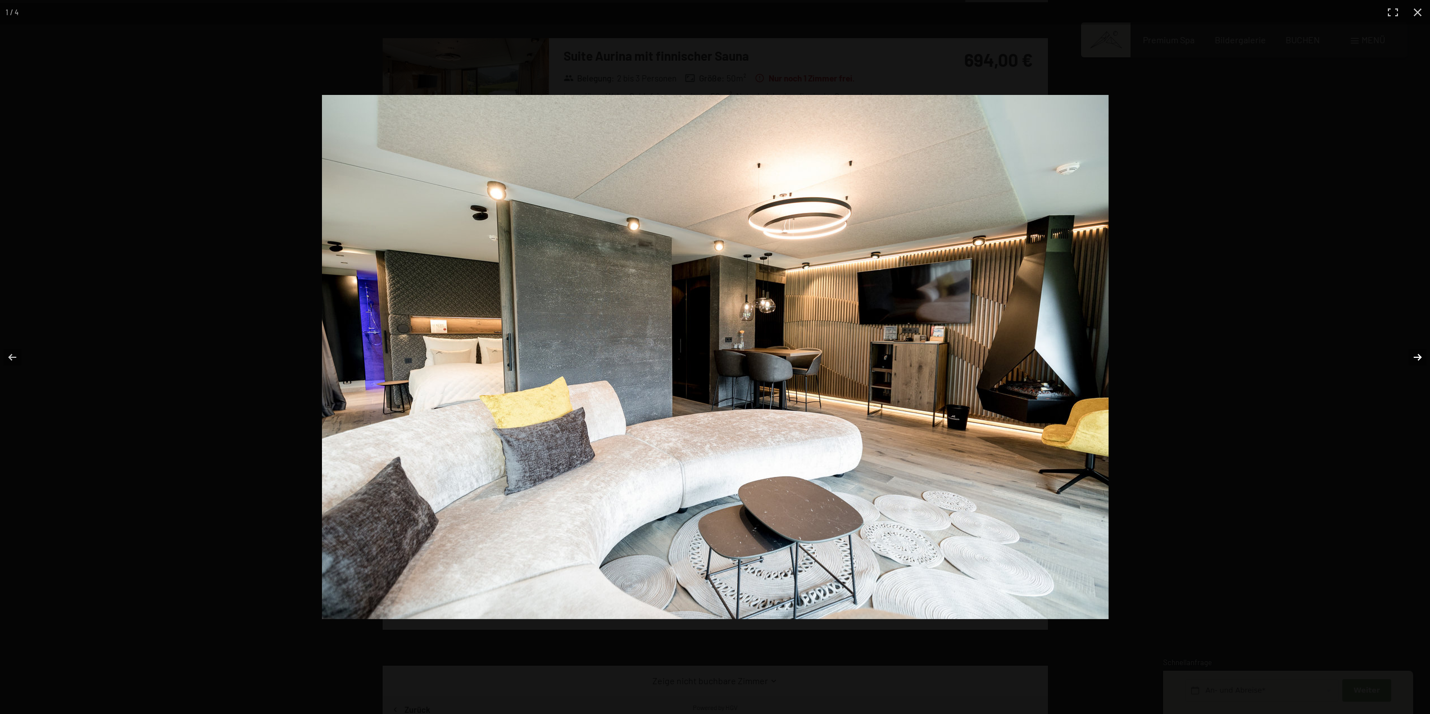
click at [1420, 358] on button "button" at bounding box center [1410, 357] width 39 height 56
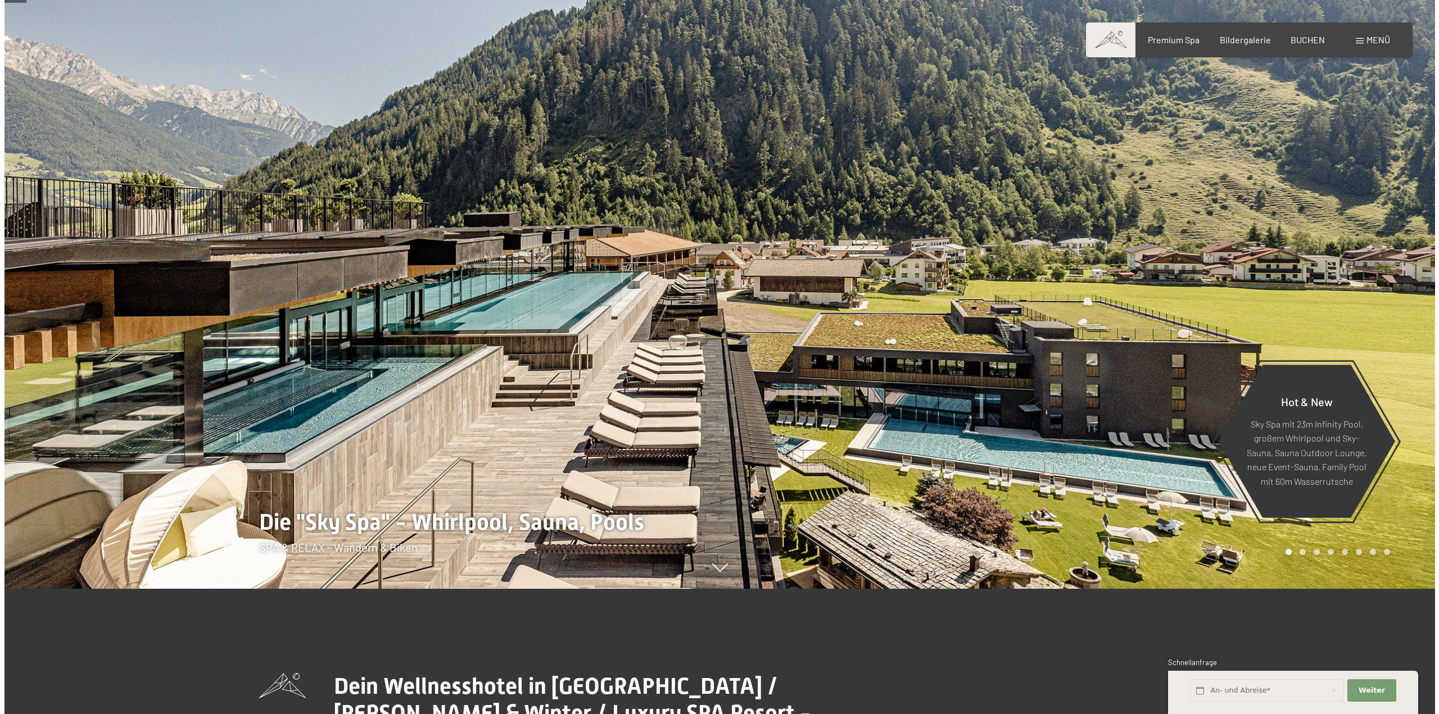
scroll to position [112, 0]
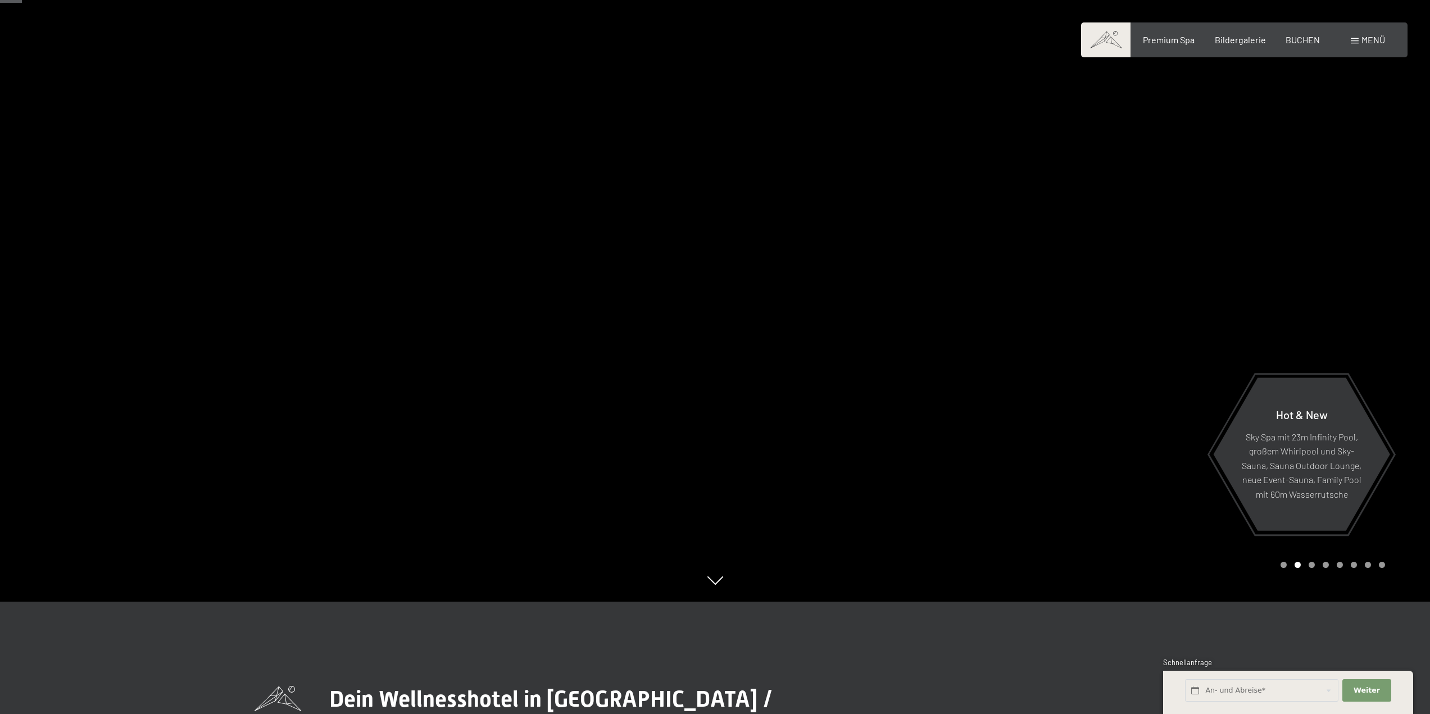
click at [1379, 36] on span "Menü" at bounding box center [1374, 39] width 24 height 11
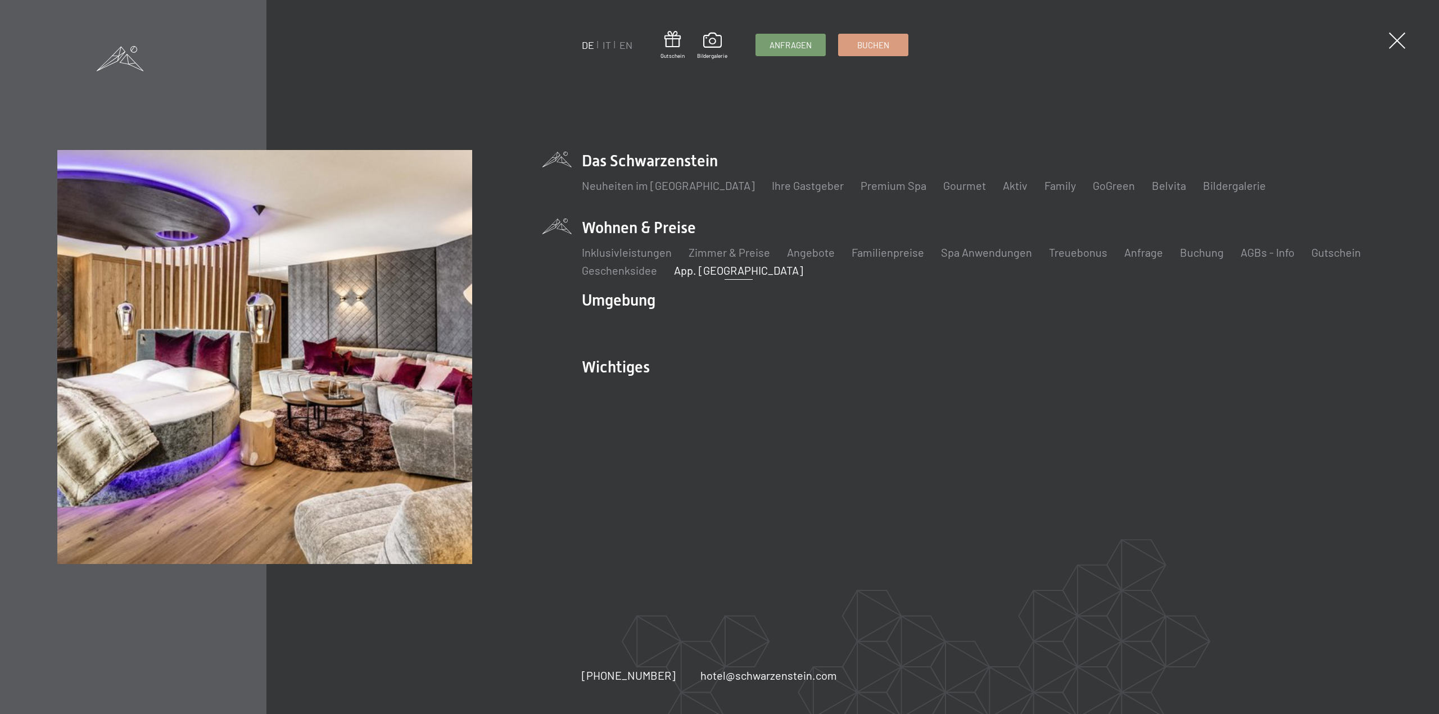
click at [690, 270] on link "App. [GEOGRAPHIC_DATA]" at bounding box center [738, 270] width 129 height 13
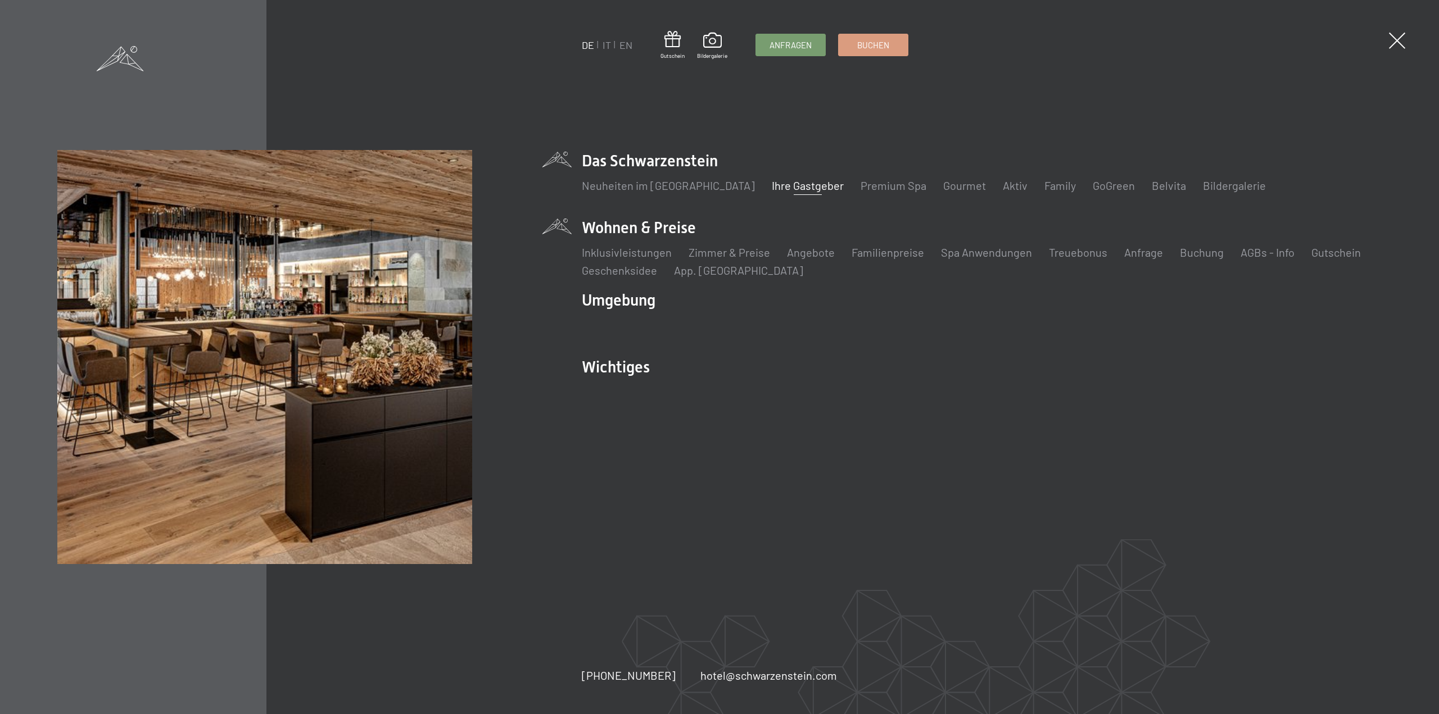
click at [781, 189] on link "Ihre Gastgeber" at bounding box center [808, 185] width 72 height 13
